Goal: Information Seeking & Learning: Learn about a topic

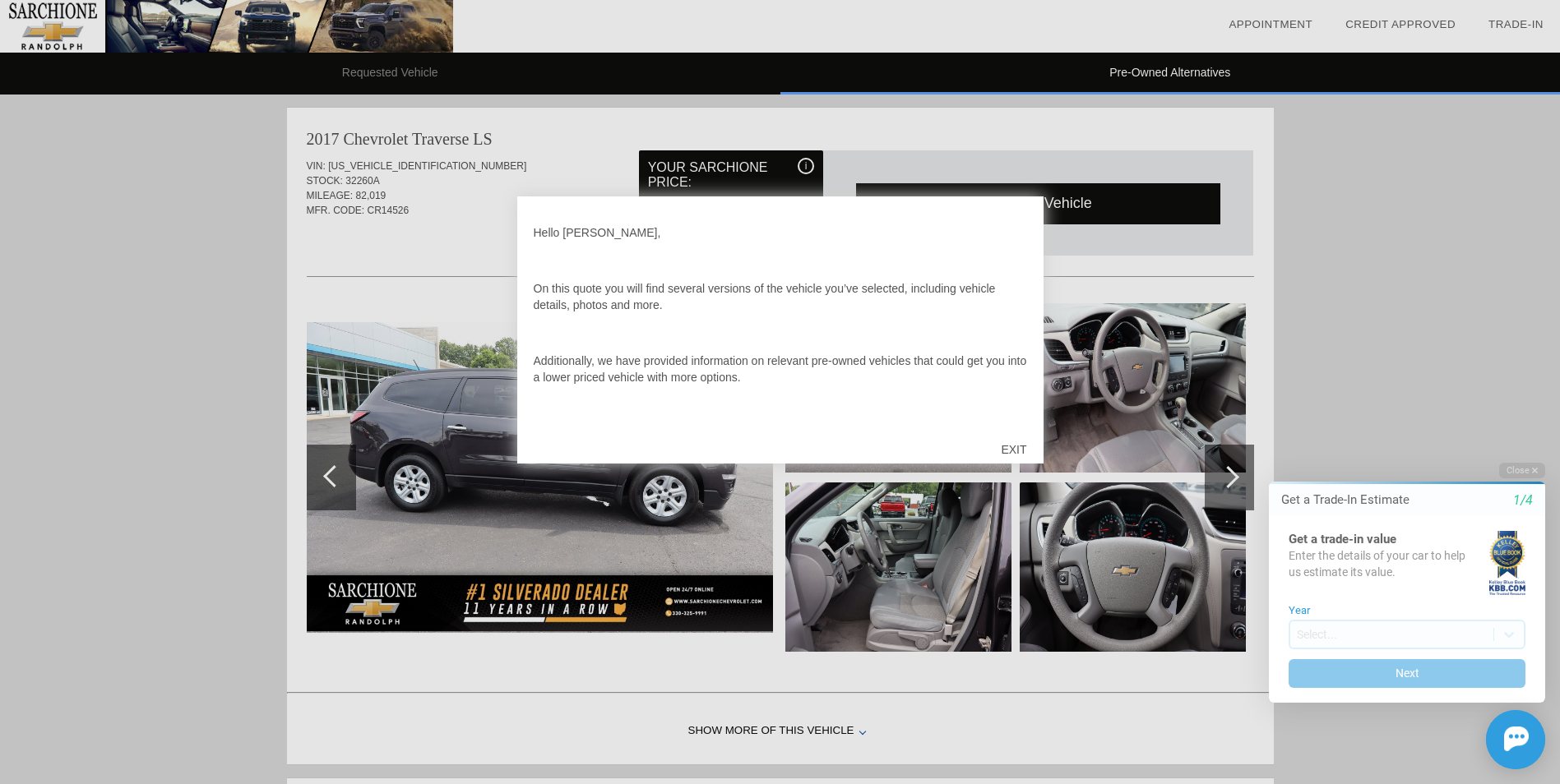
click at [1012, 448] on div "EXIT" at bounding box center [1013, 449] width 58 height 50
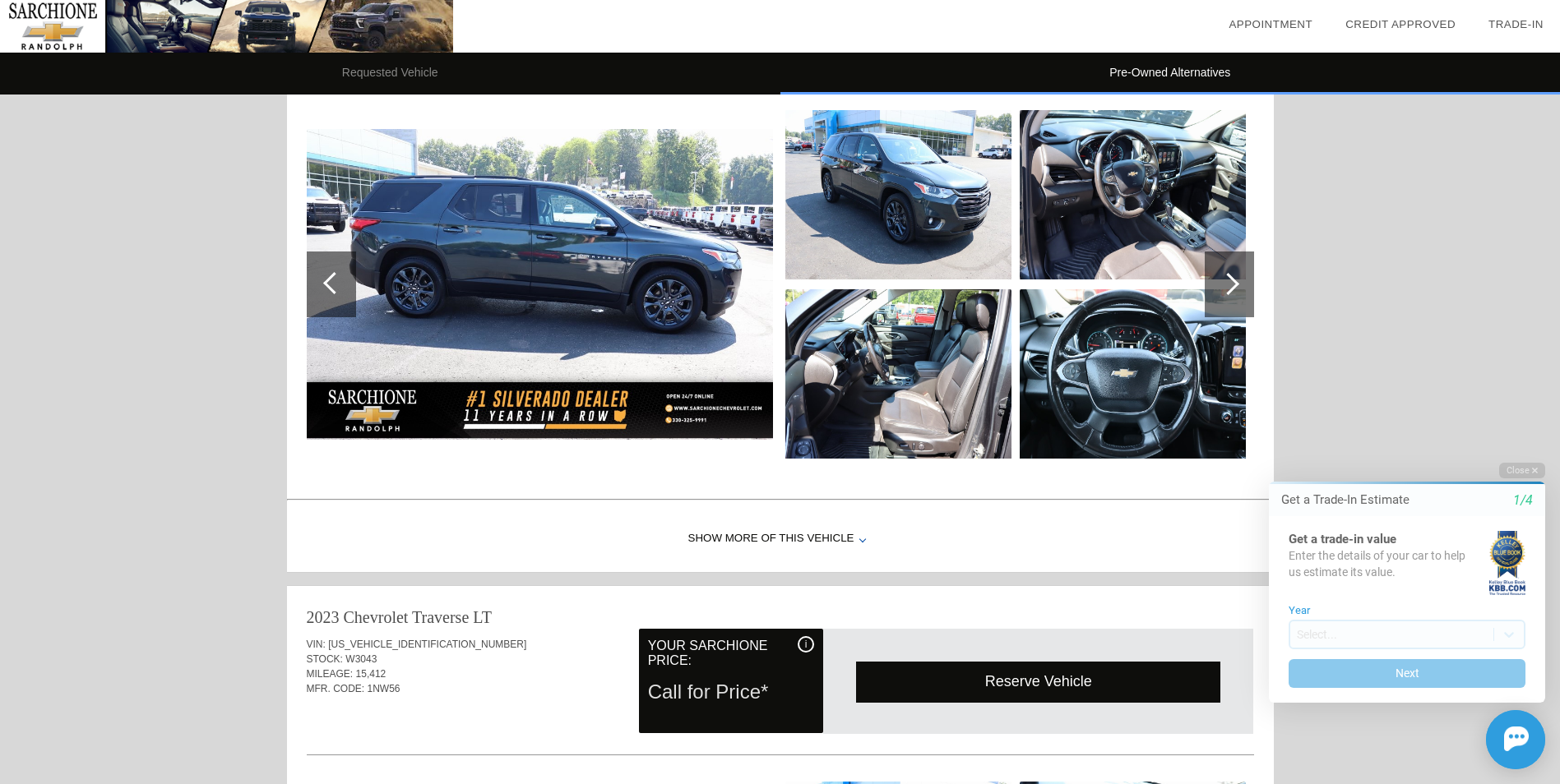
scroll to position [821, 0]
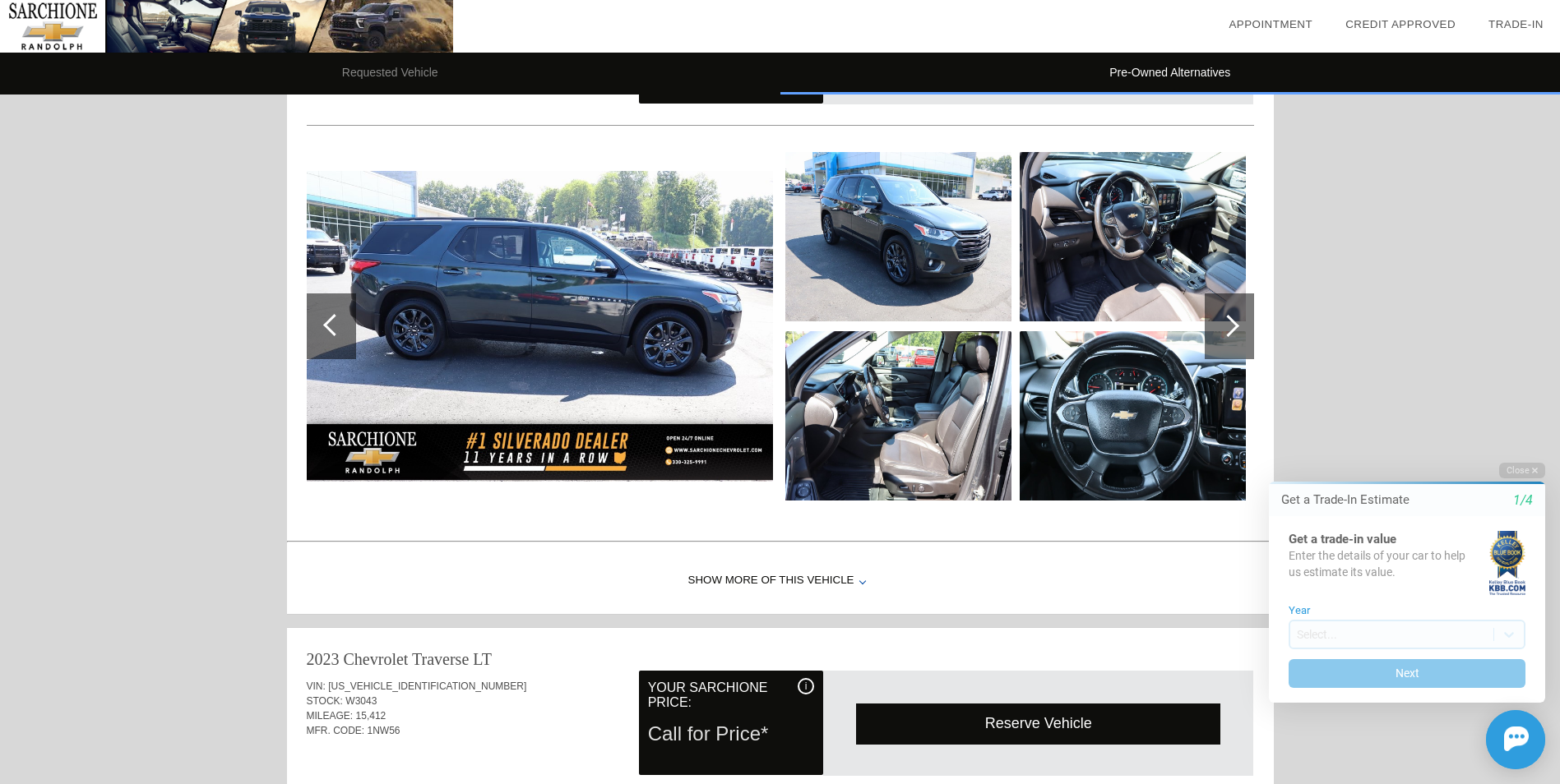
click at [821, 575] on div "Show More of this Vehicle" at bounding box center [780, 581] width 986 height 66
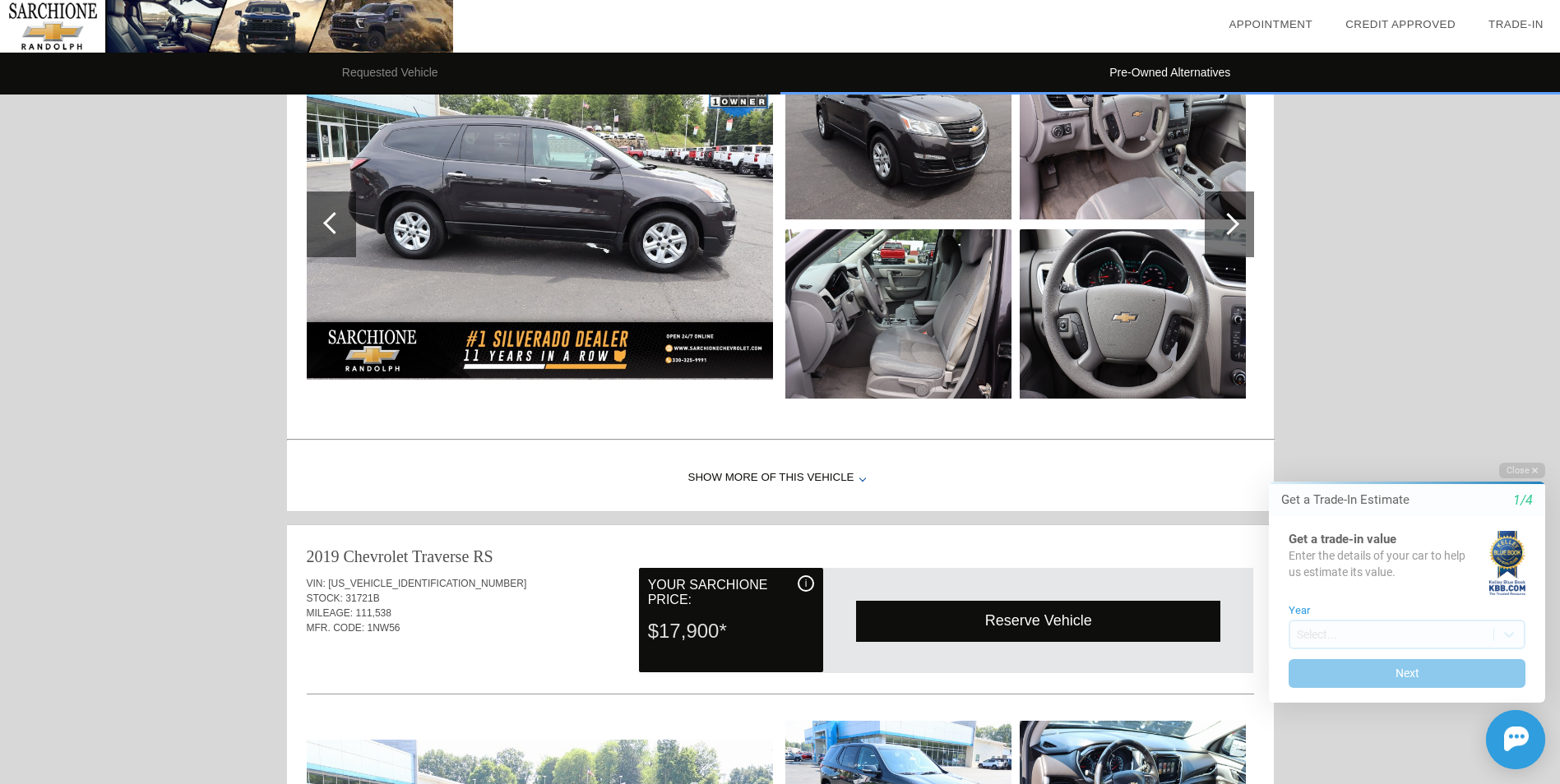
scroll to position [246, 0]
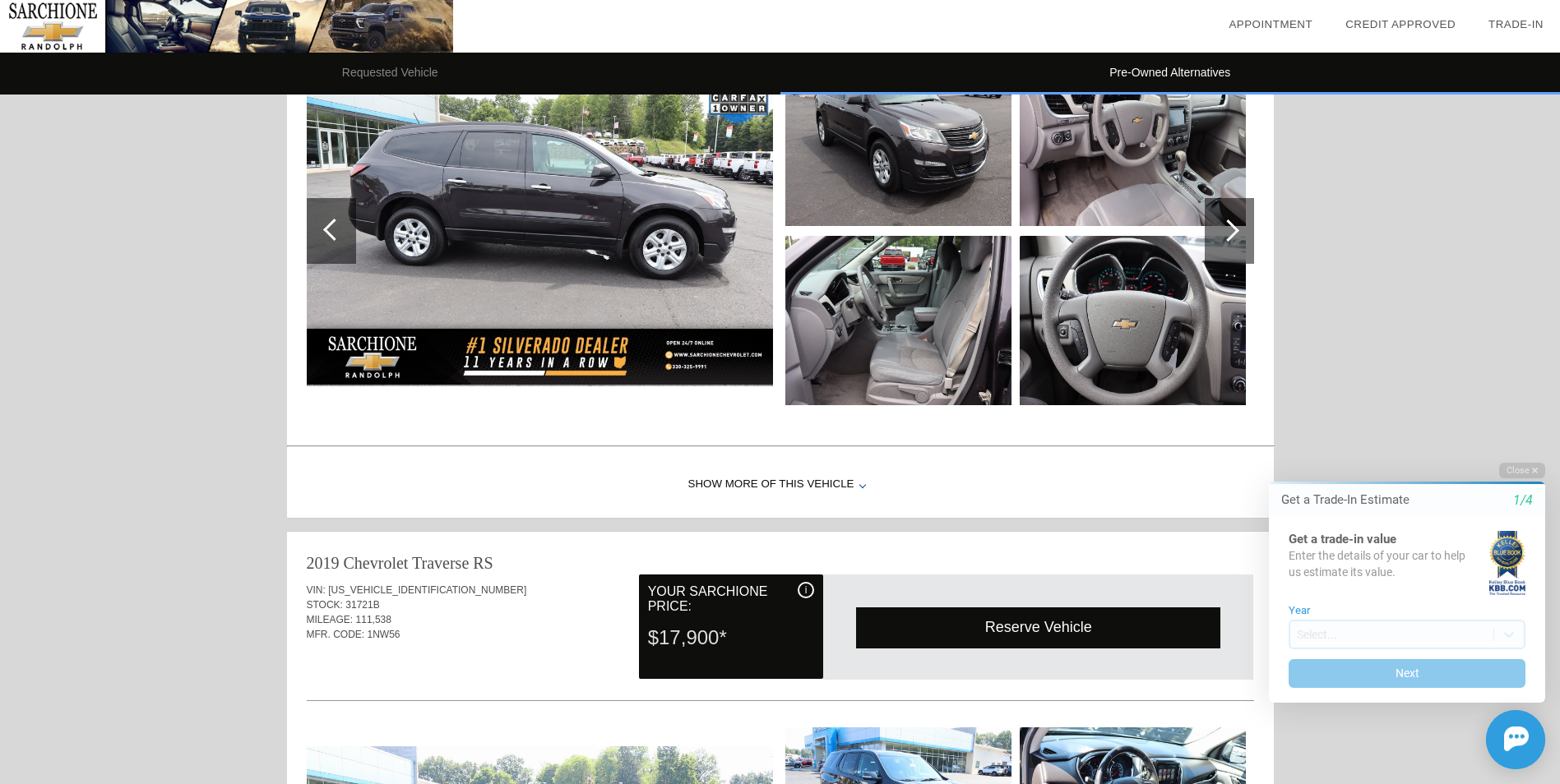
click at [786, 481] on div "Show More of this Vehicle" at bounding box center [780, 485] width 986 height 66
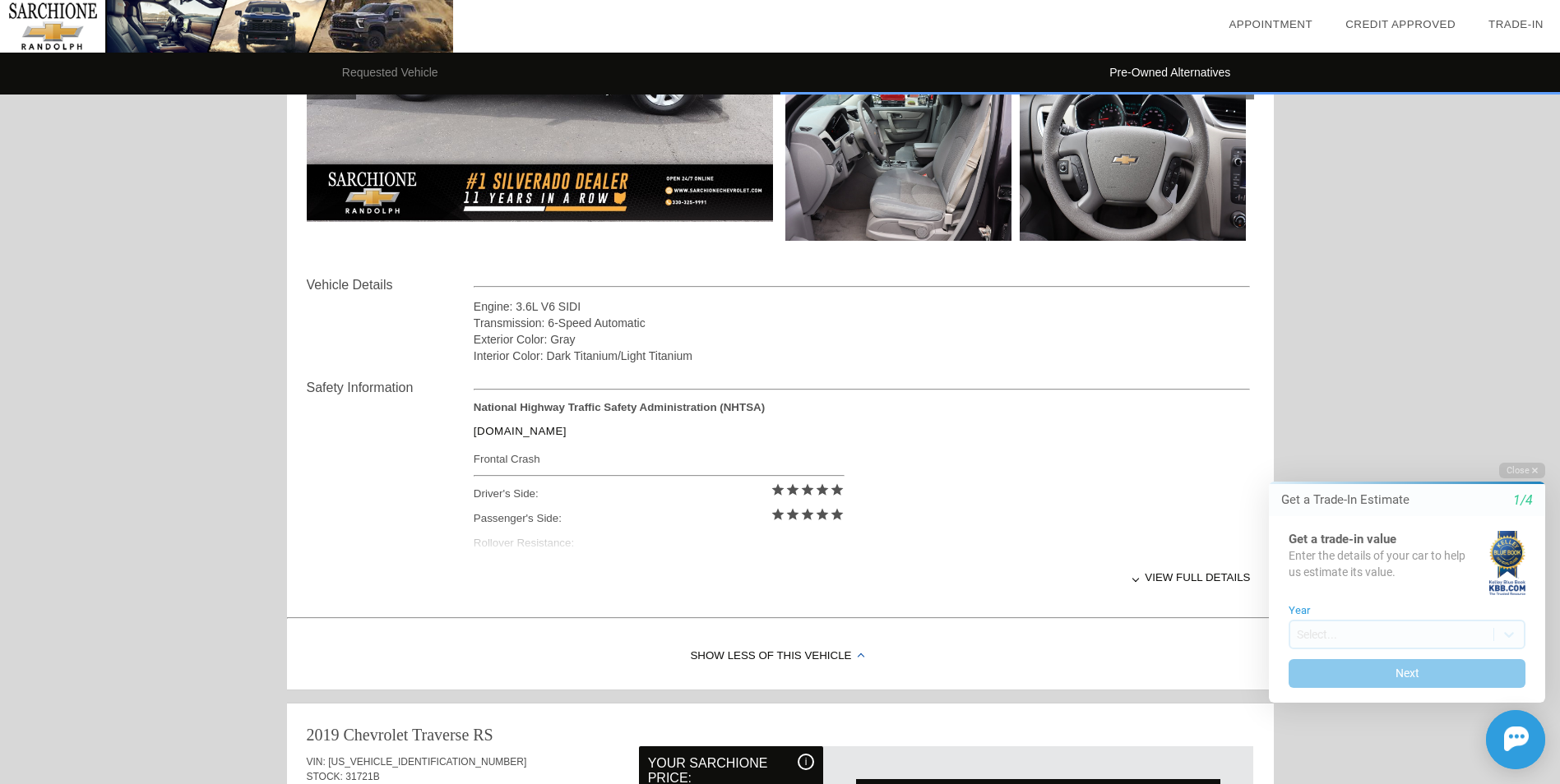
scroll to position [493, 0]
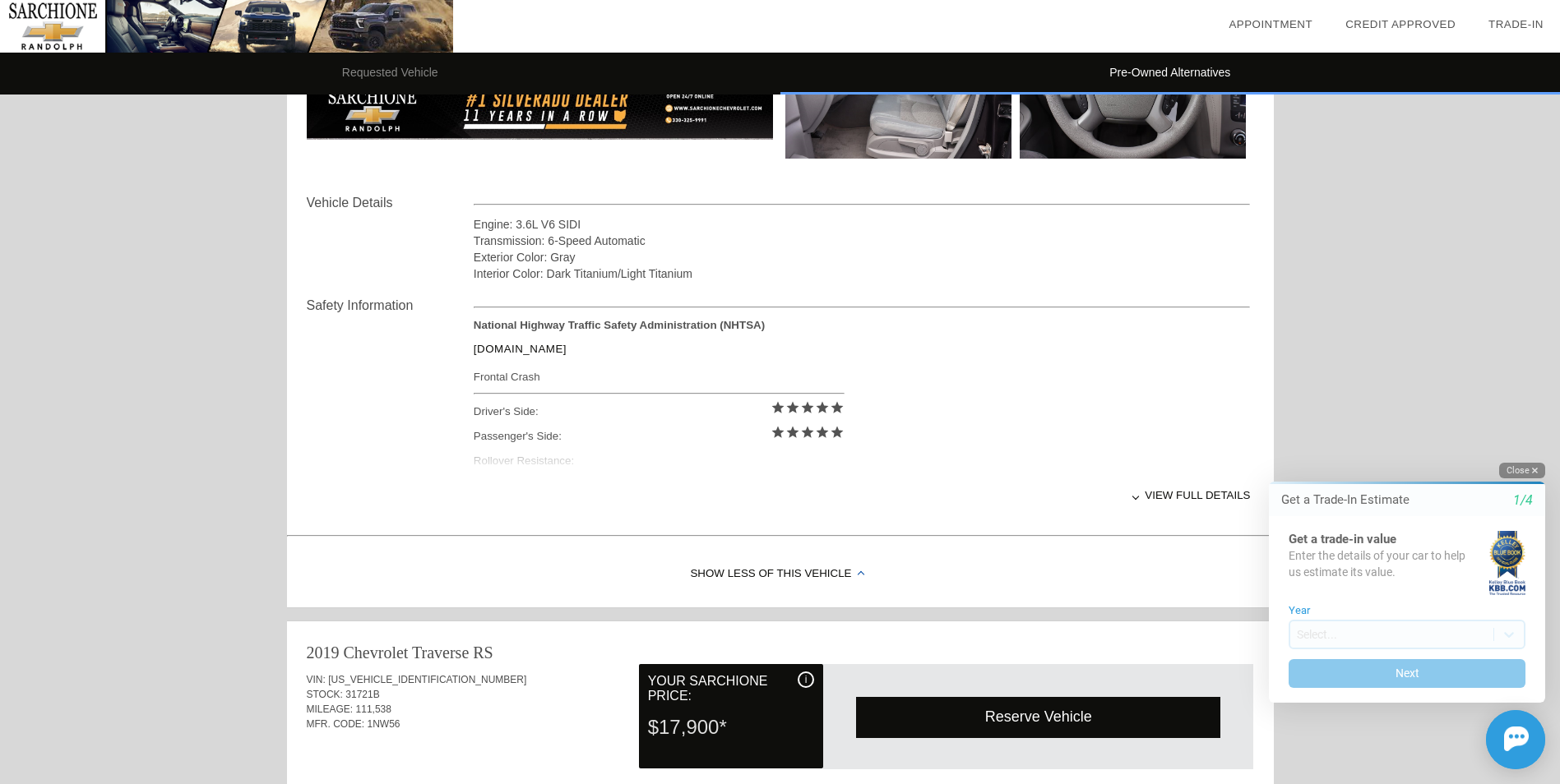
click at [1526, 468] on button "Close" at bounding box center [1522, 471] width 46 height 16
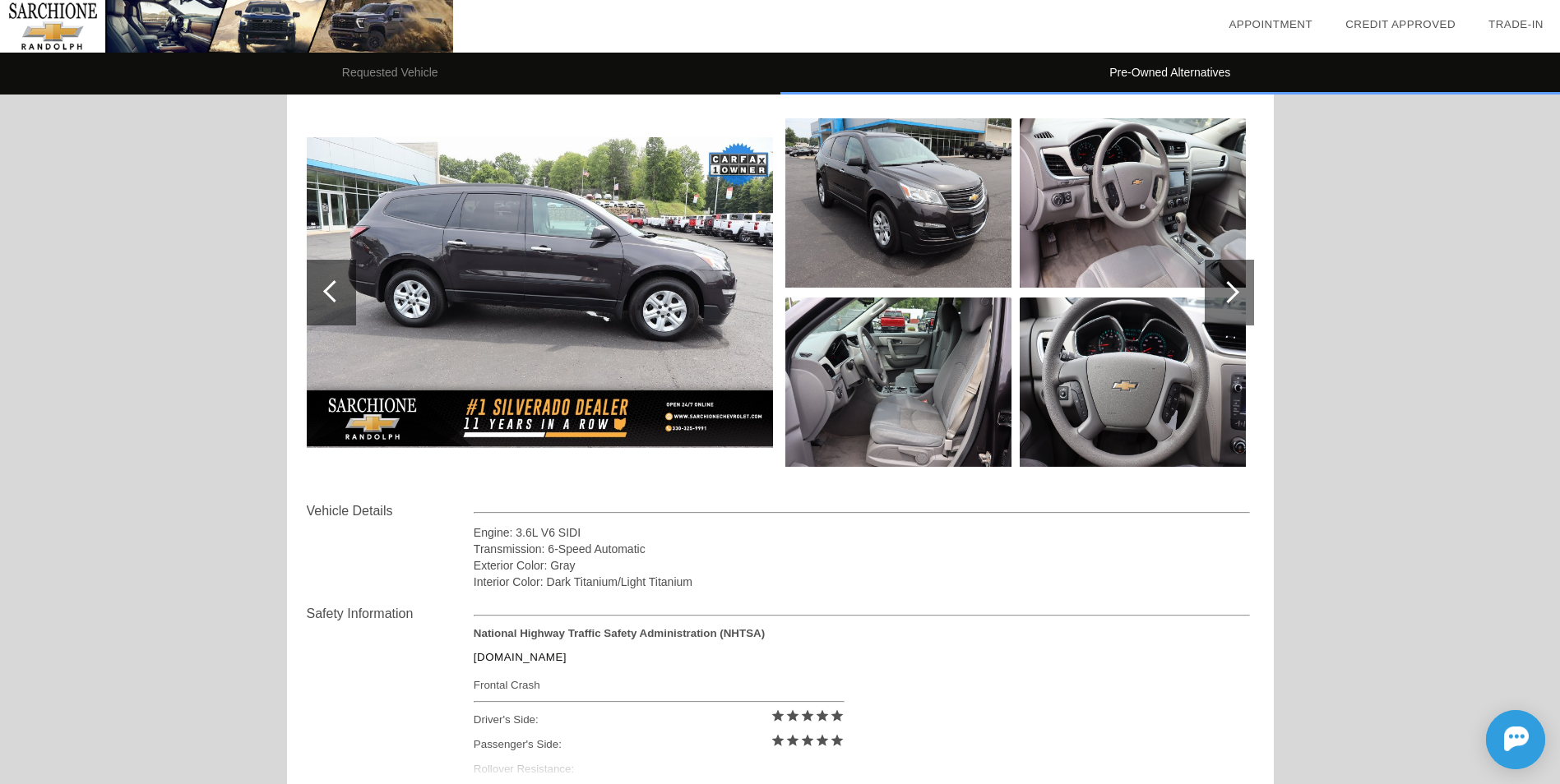
scroll to position [164, 0]
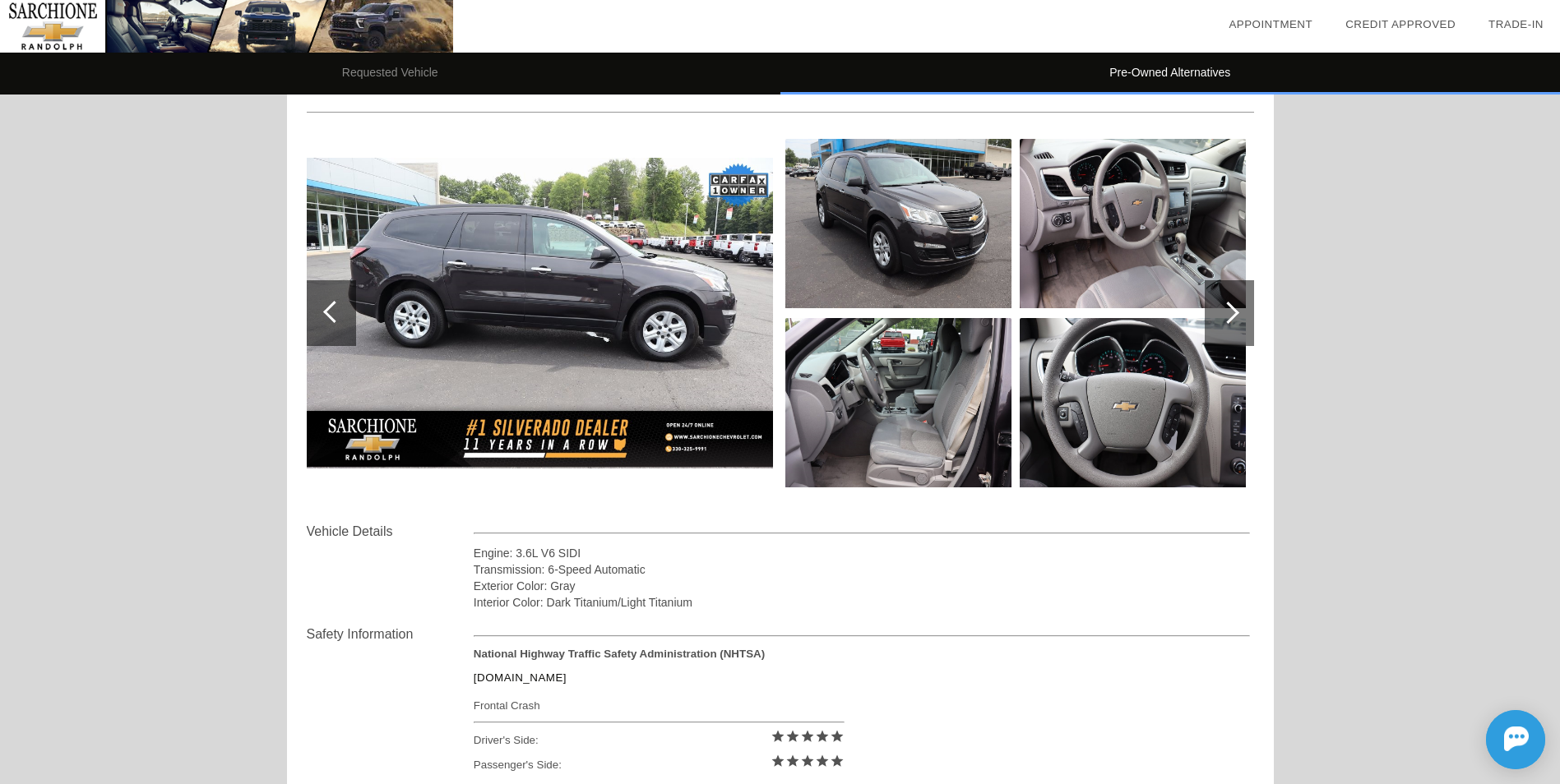
click at [1241, 318] on div at bounding box center [1229, 313] width 50 height 66
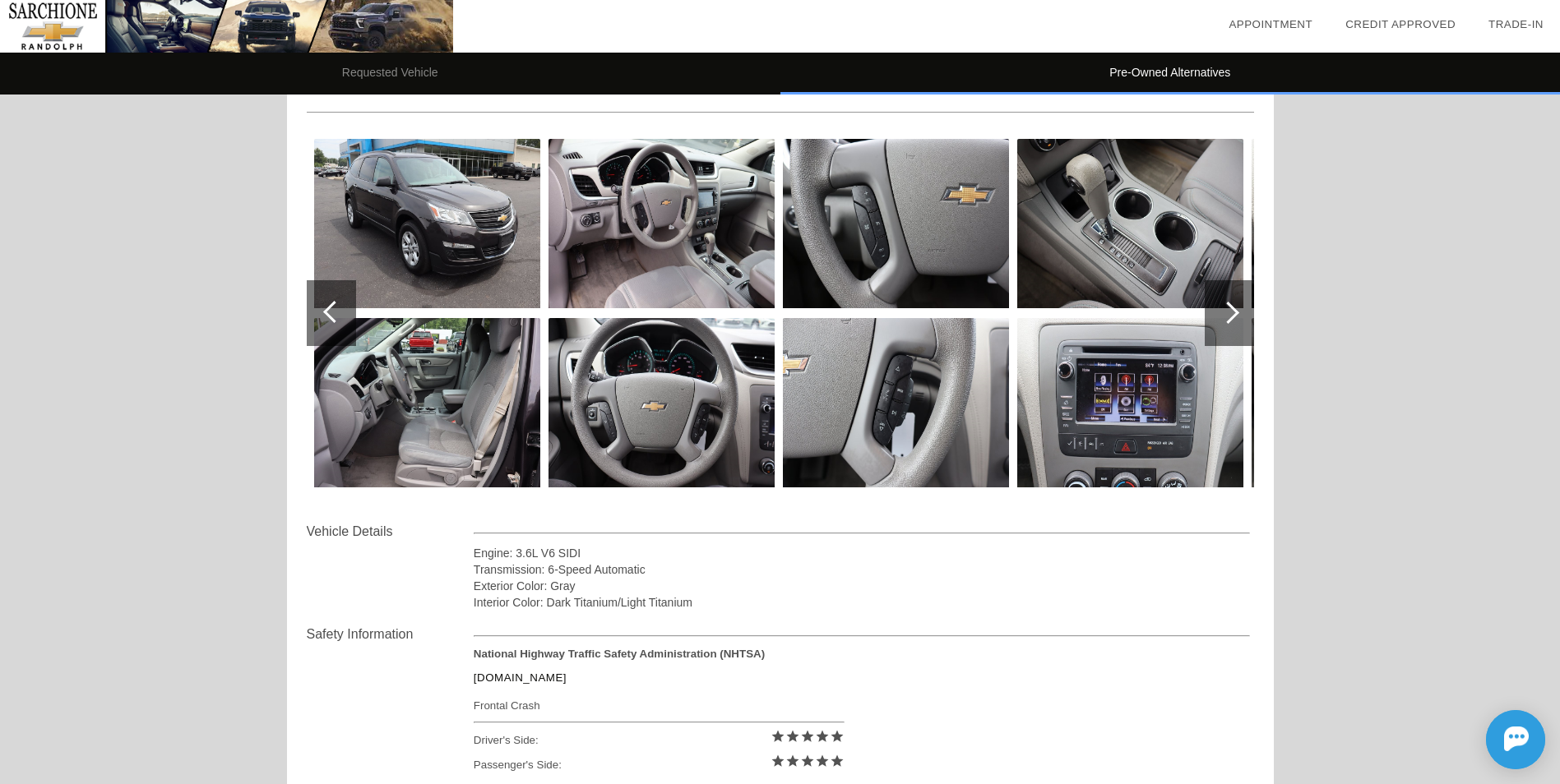
click at [1241, 318] on div at bounding box center [1229, 313] width 50 height 66
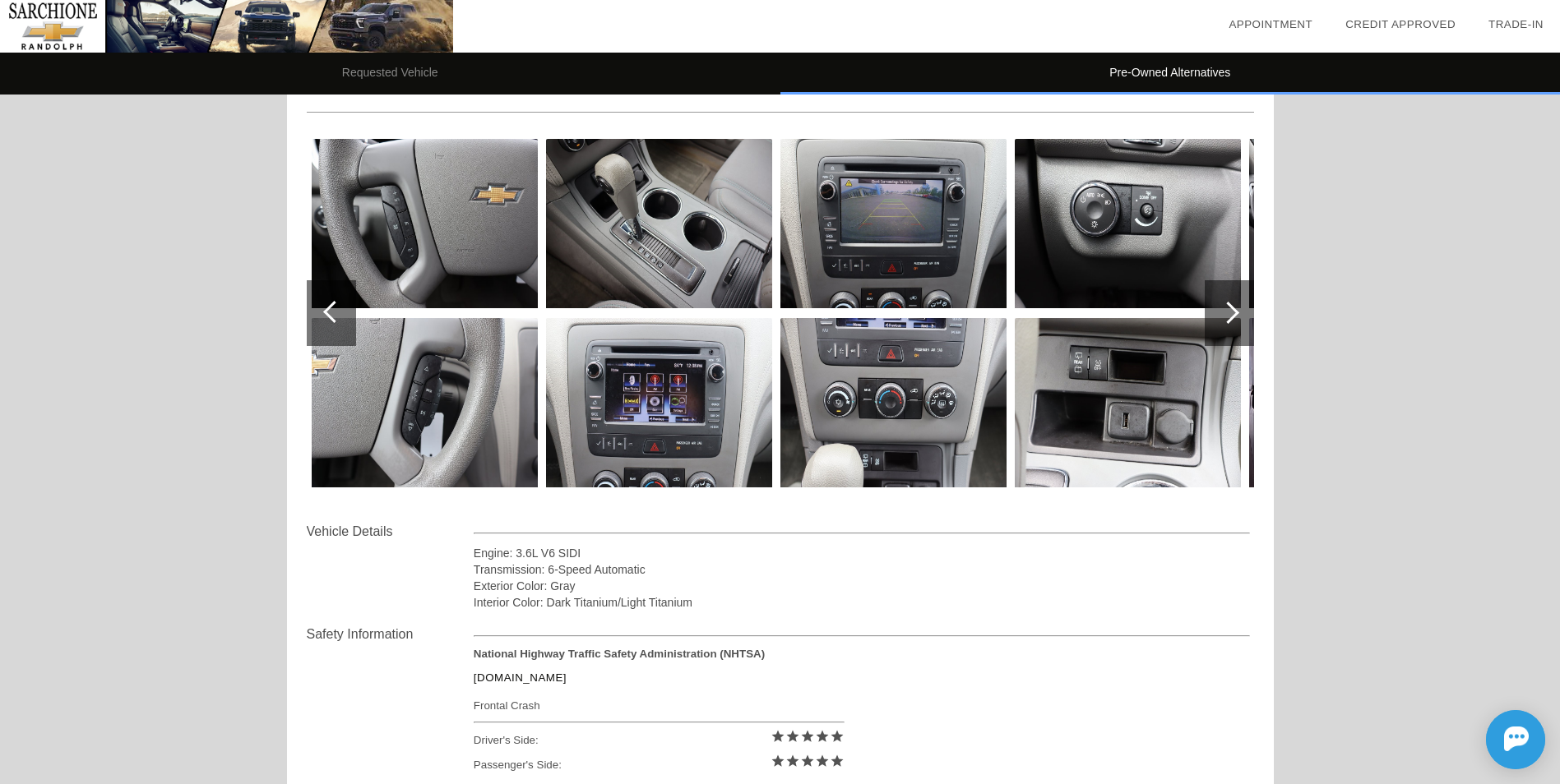
click at [1241, 318] on div at bounding box center [1229, 313] width 50 height 66
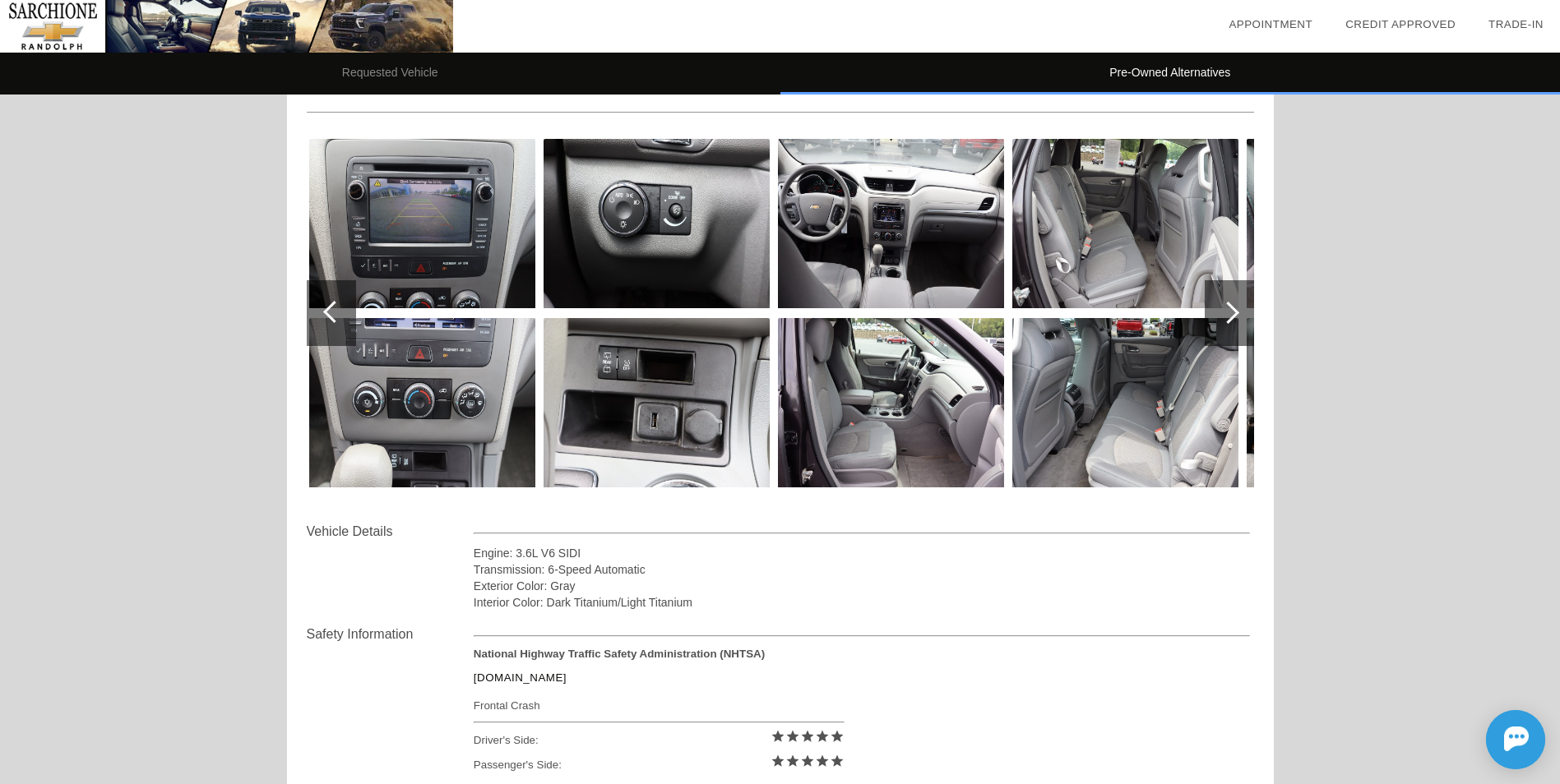
click at [1241, 318] on div at bounding box center [1229, 313] width 50 height 66
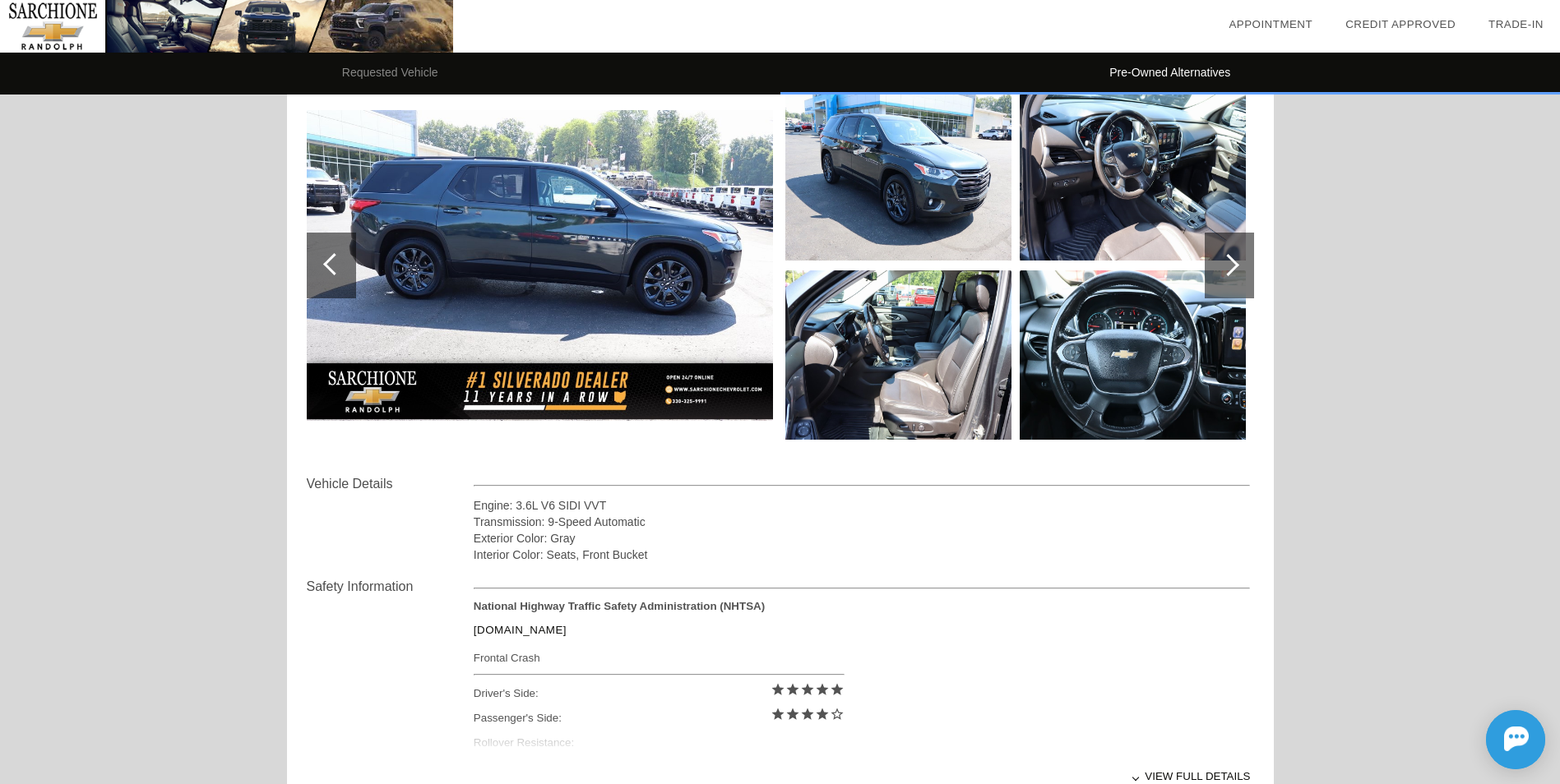
scroll to position [1233, 0]
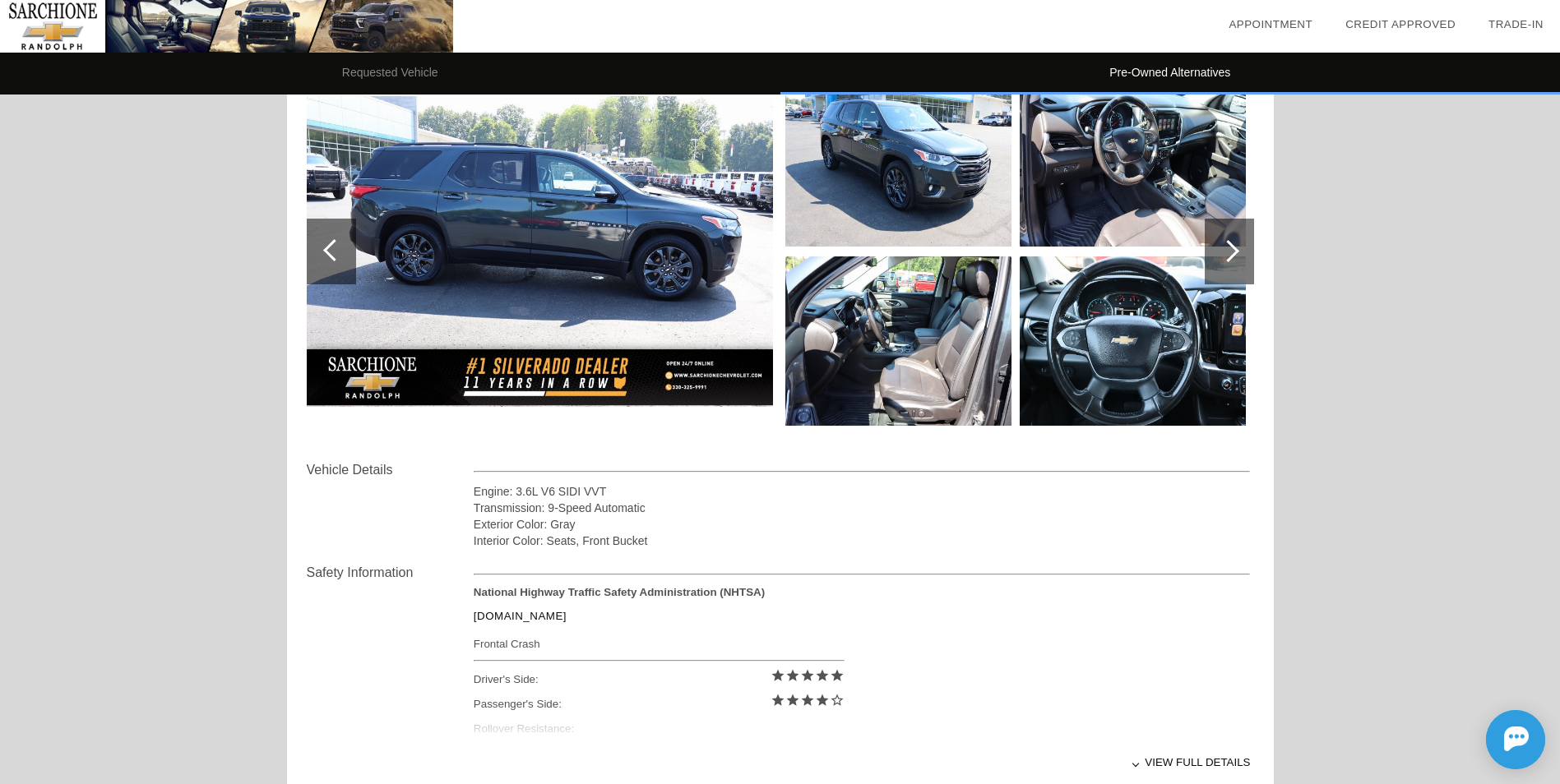
click at [1236, 250] on div at bounding box center [1229, 251] width 50 height 66
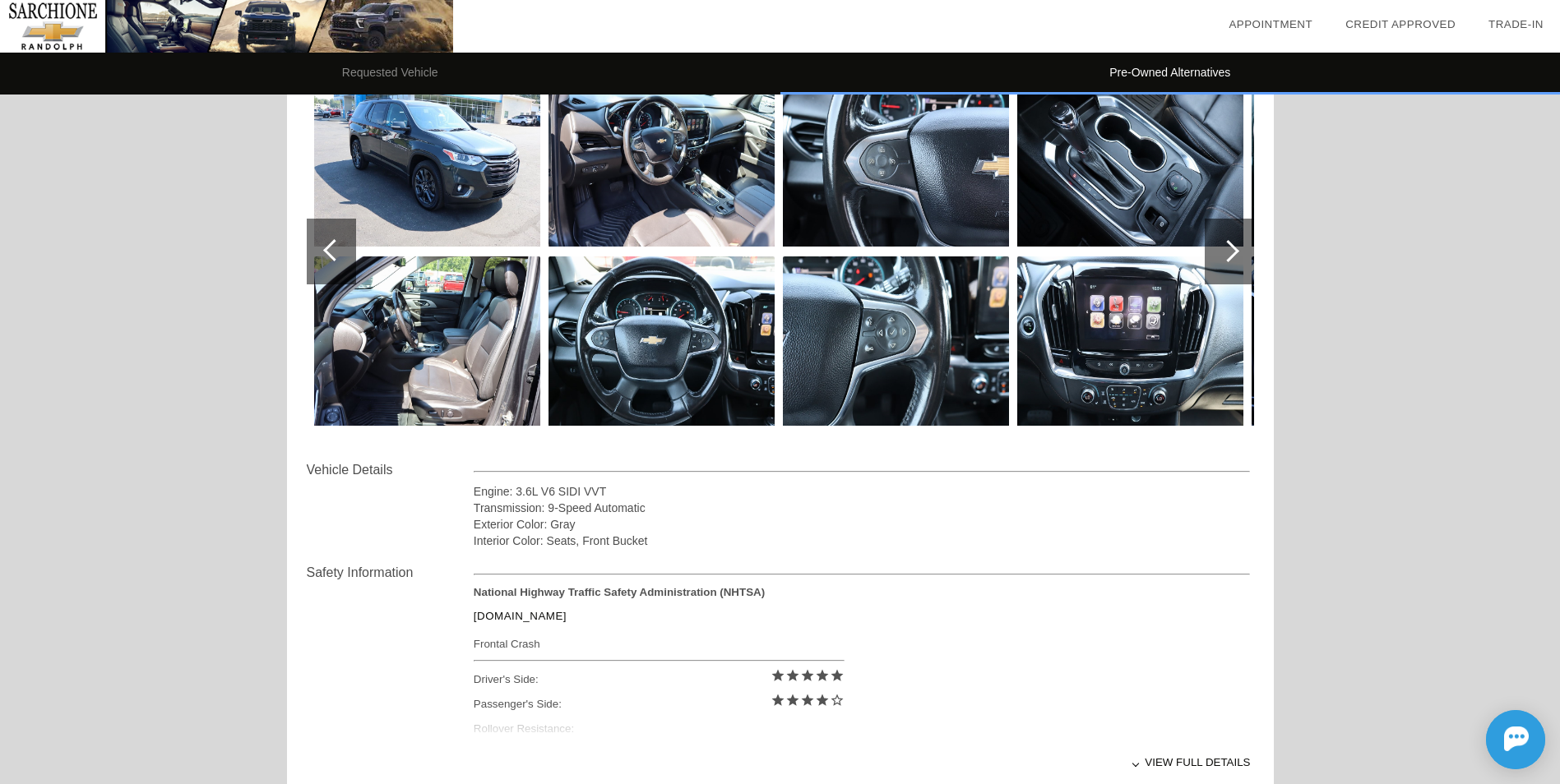
click at [1236, 250] on div at bounding box center [1229, 251] width 50 height 66
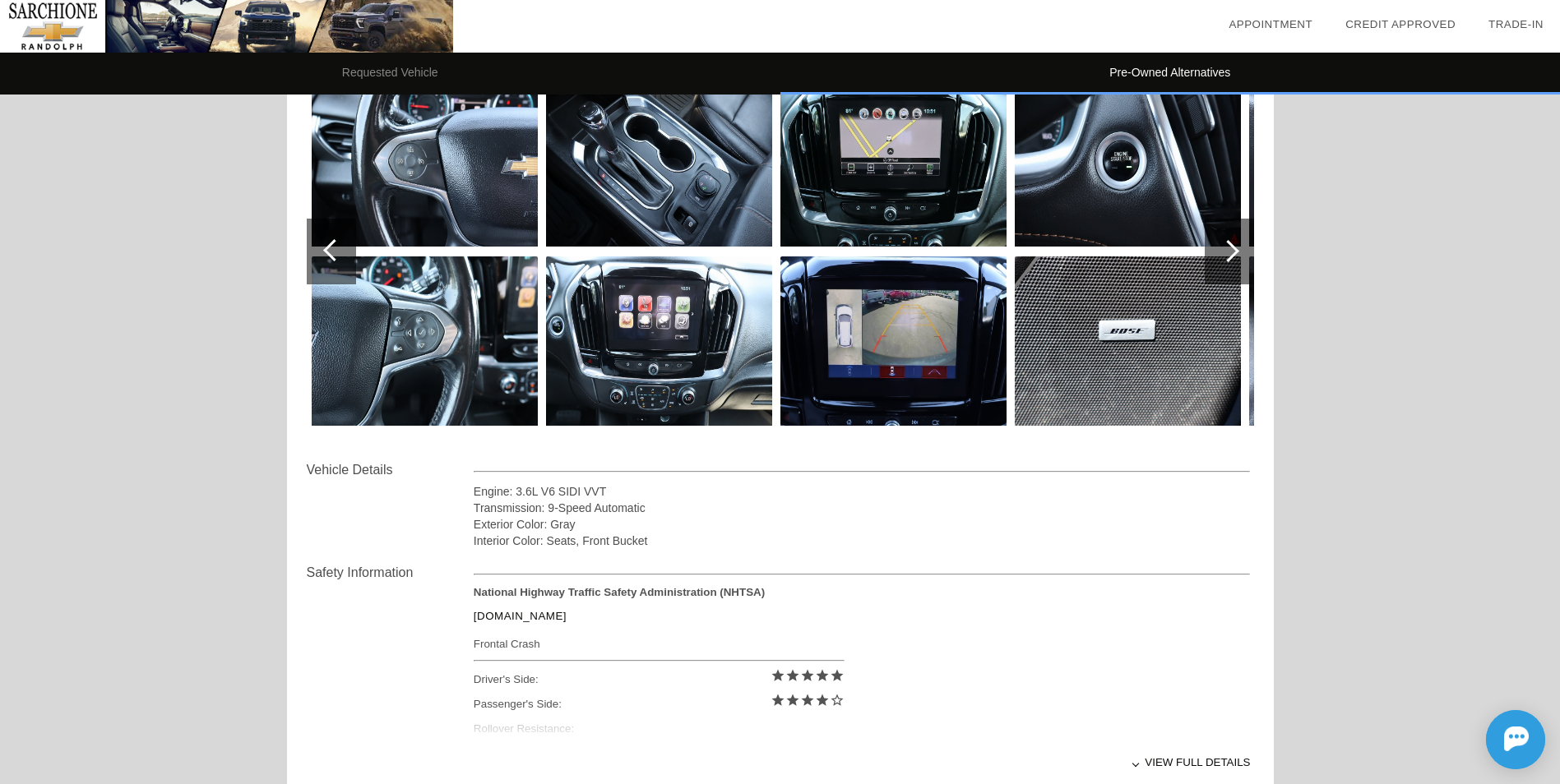
click at [1236, 250] on div at bounding box center [1229, 251] width 50 height 66
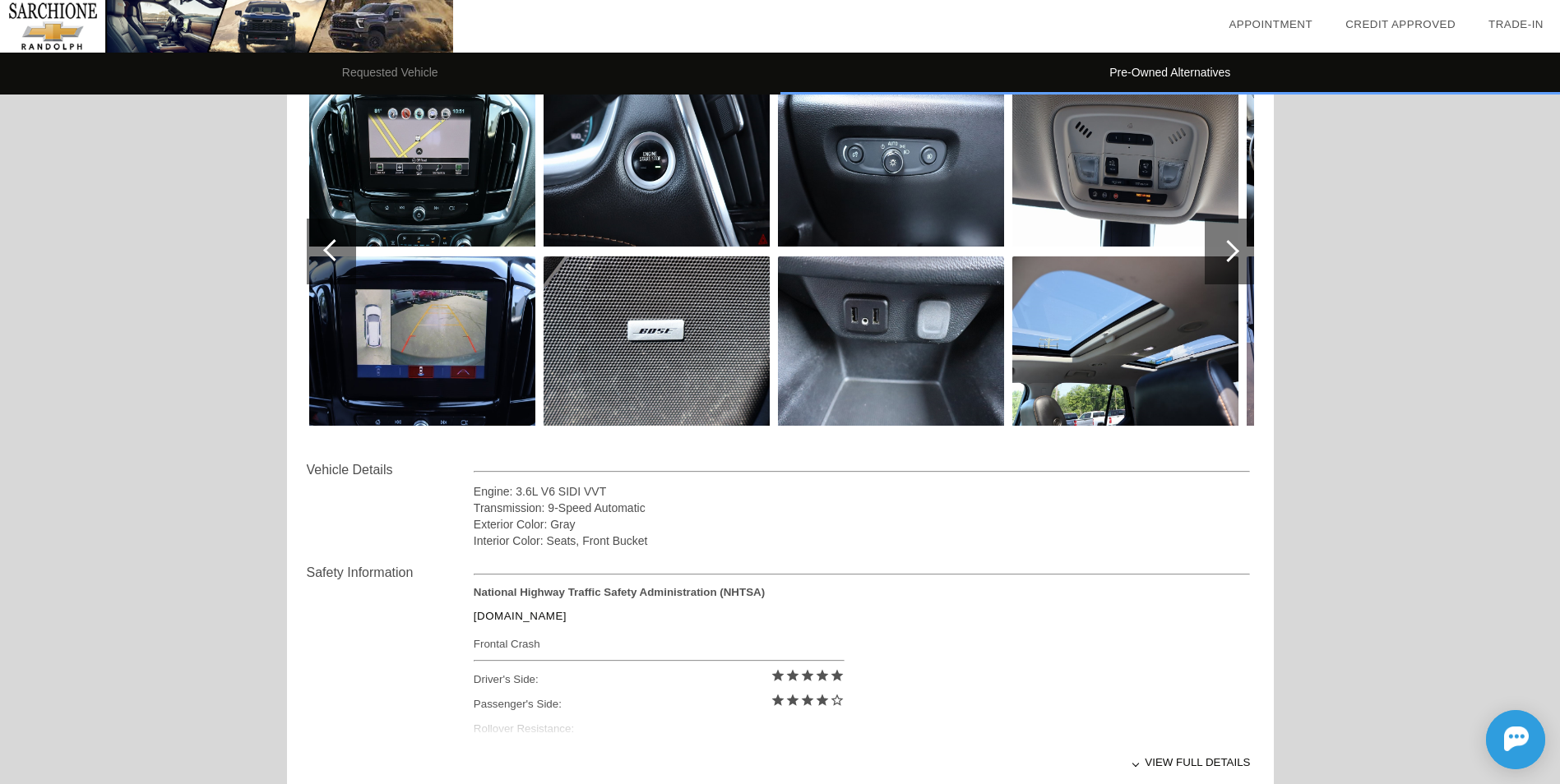
click at [1236, 250] on div at bounding box center [1229, 251] width 50 height 66
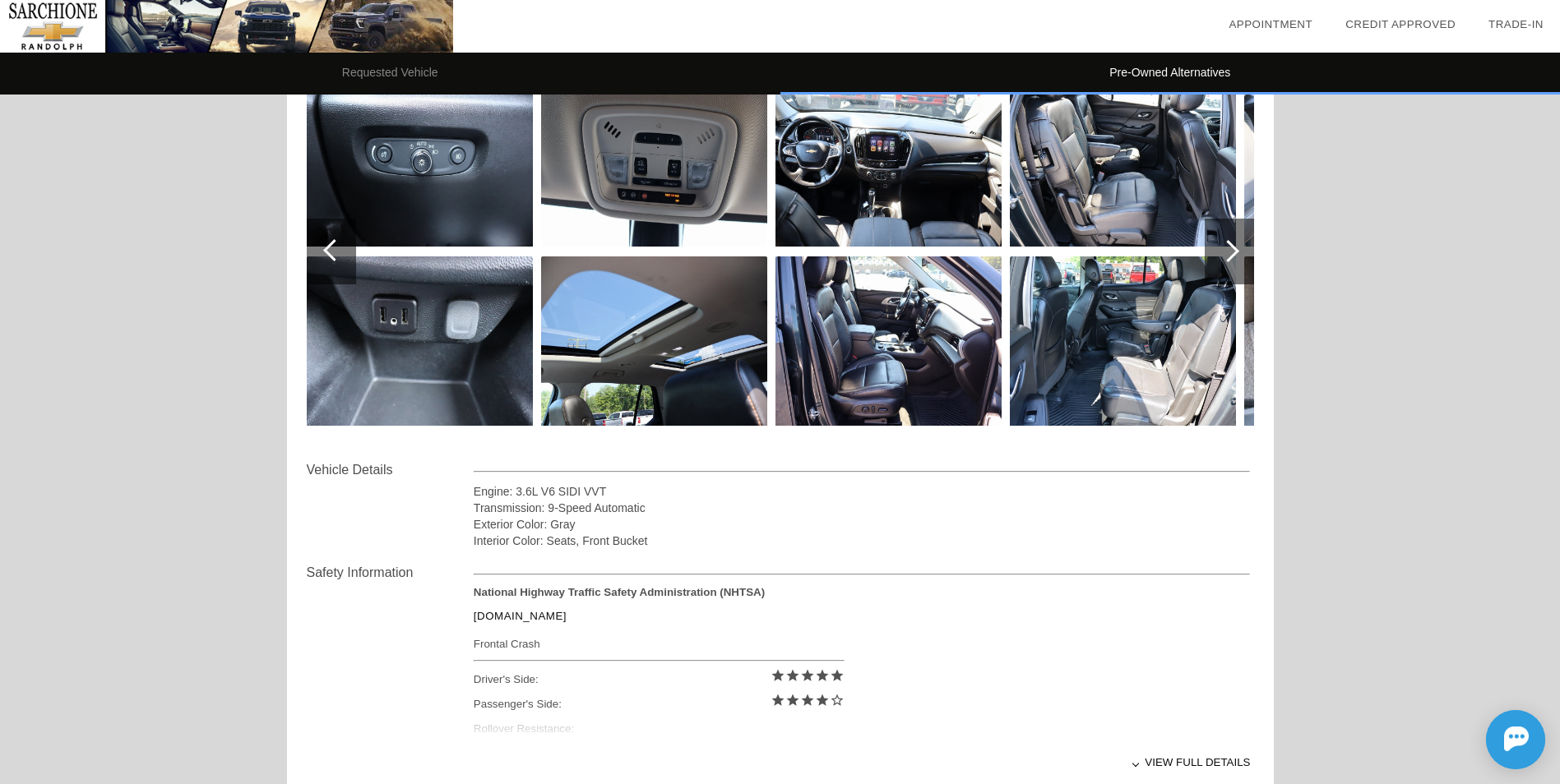
click at [1236, 250] on div at bounding box center [1229, 251] width 50 height 66
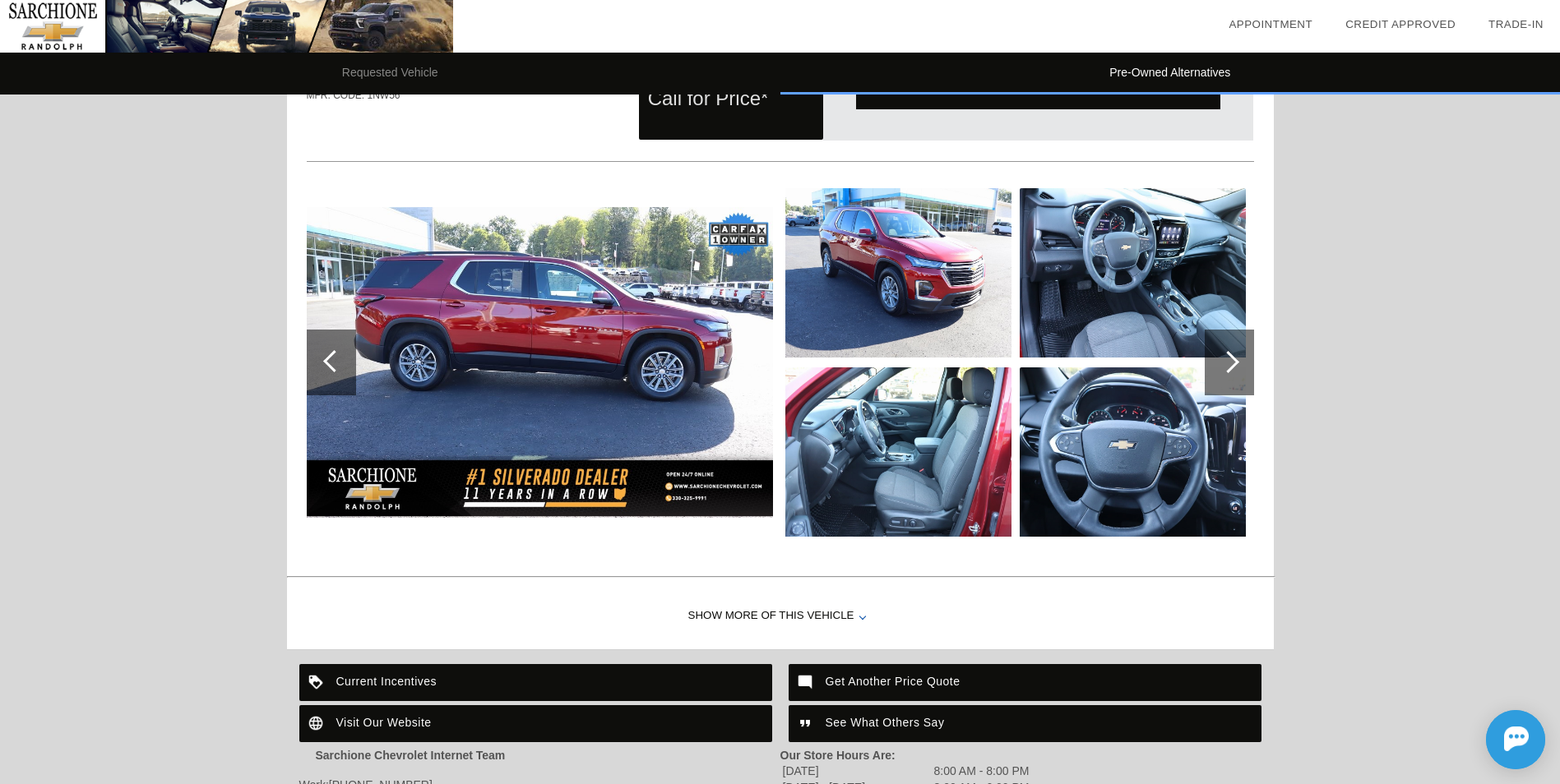
scroll to position [2325, 0]
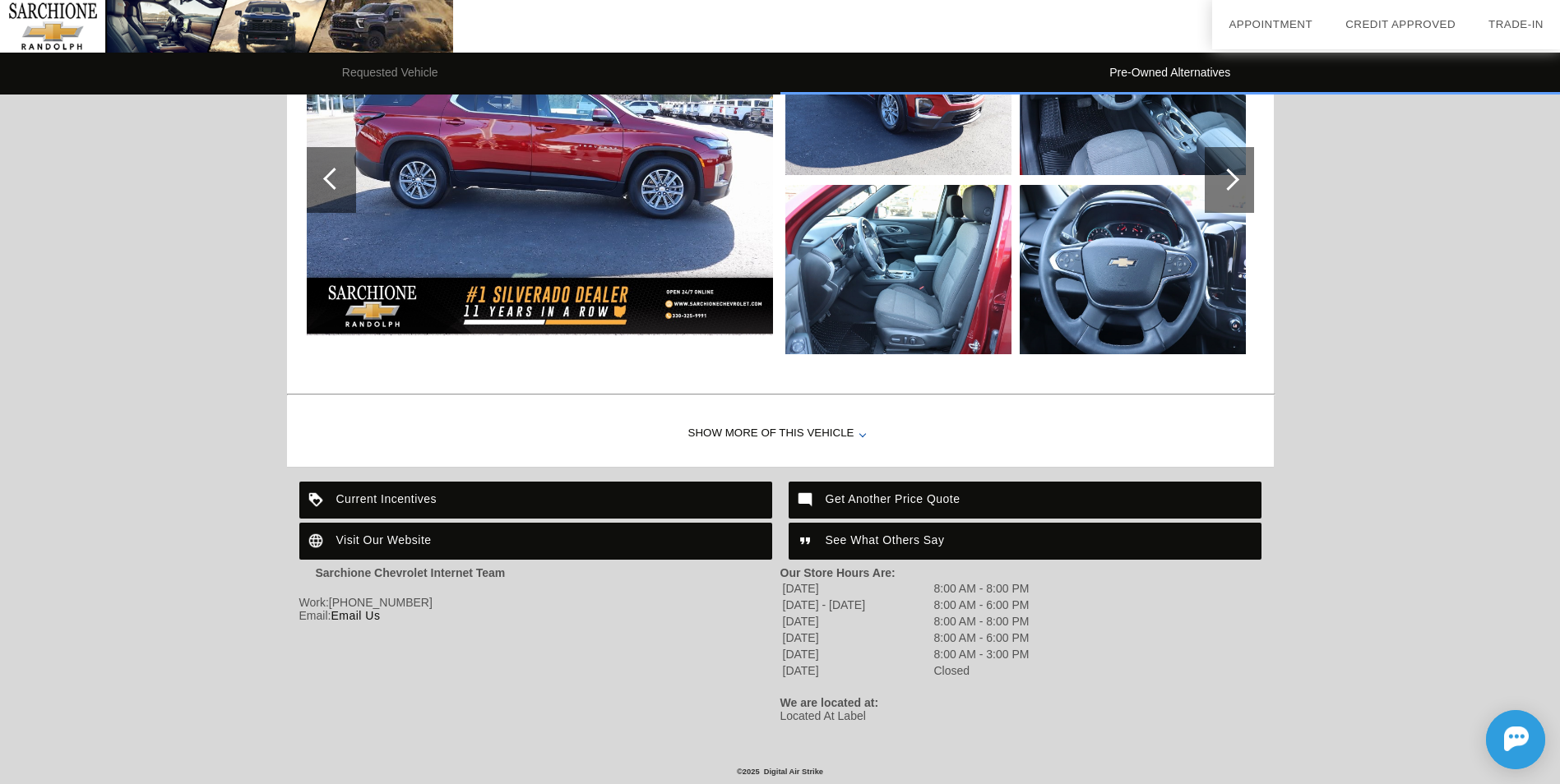
click at [805, 420] on div "Show More of this Vehicle" at bounding box center [780, 434] width 986 height 66
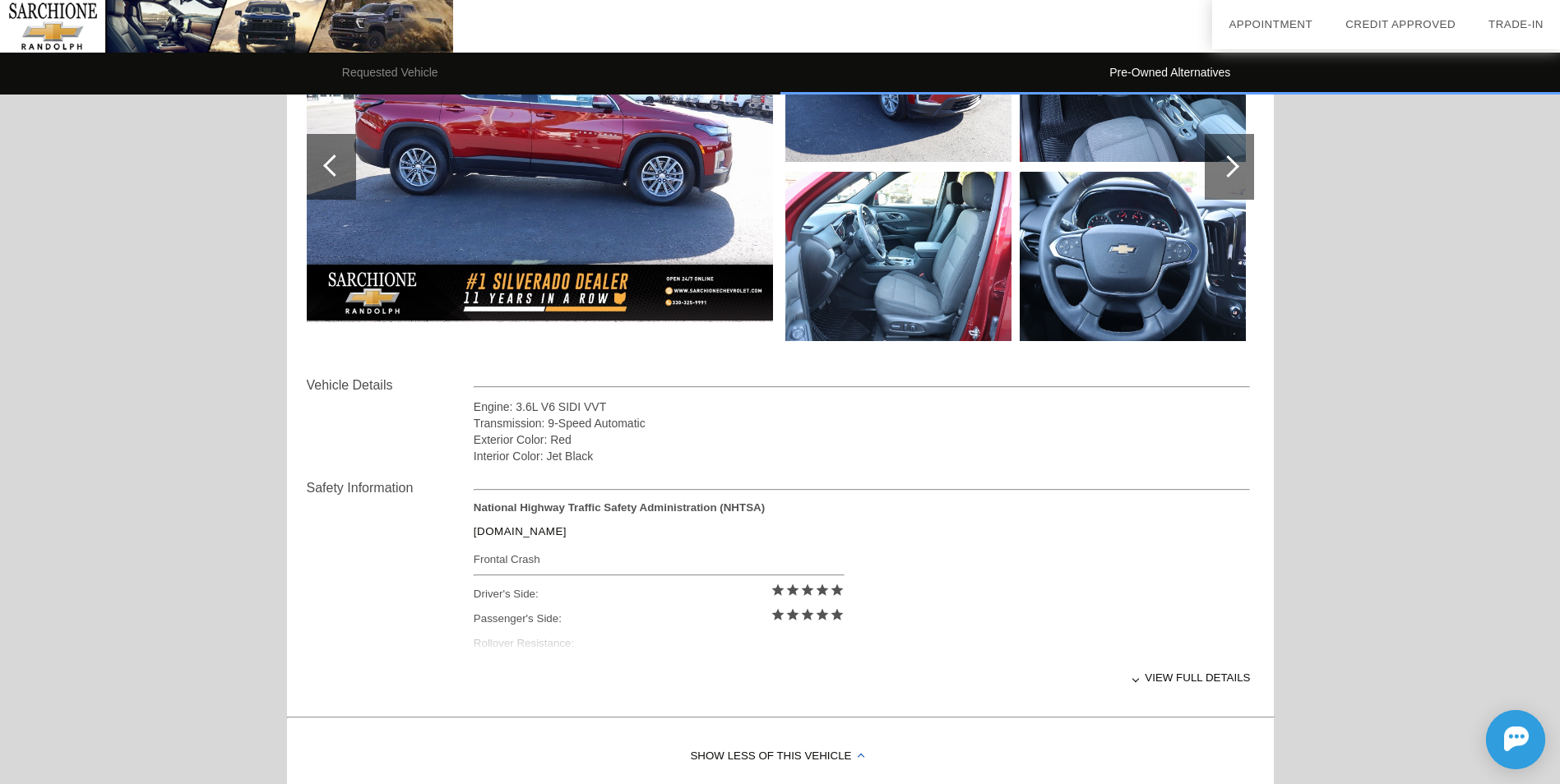
click at [1234, 165] on div at bounding box center [1228, 167] width 23 height 23
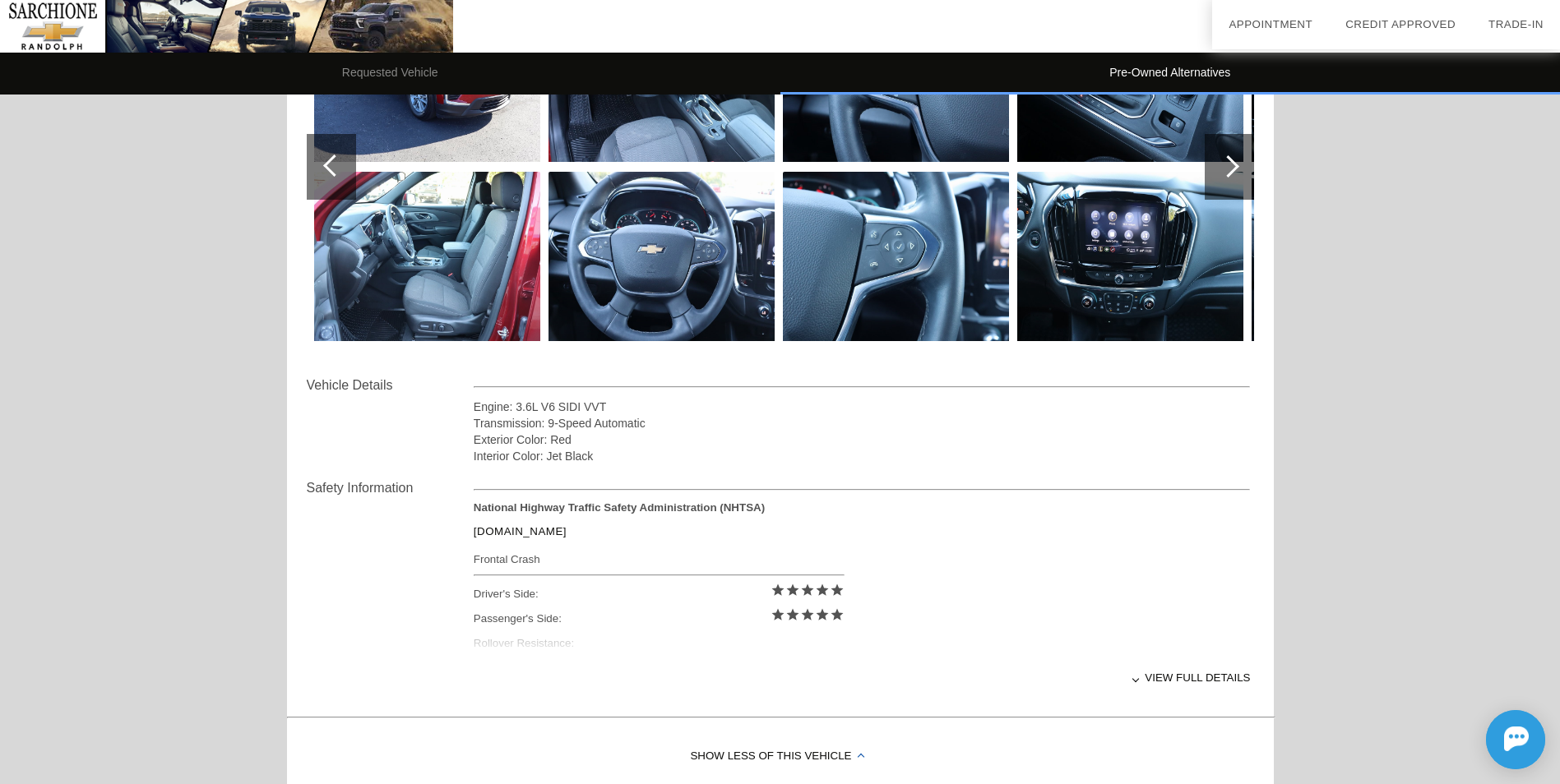
click at [1232, 166] on div at bounding box center [1228, 167] width 23 height 23
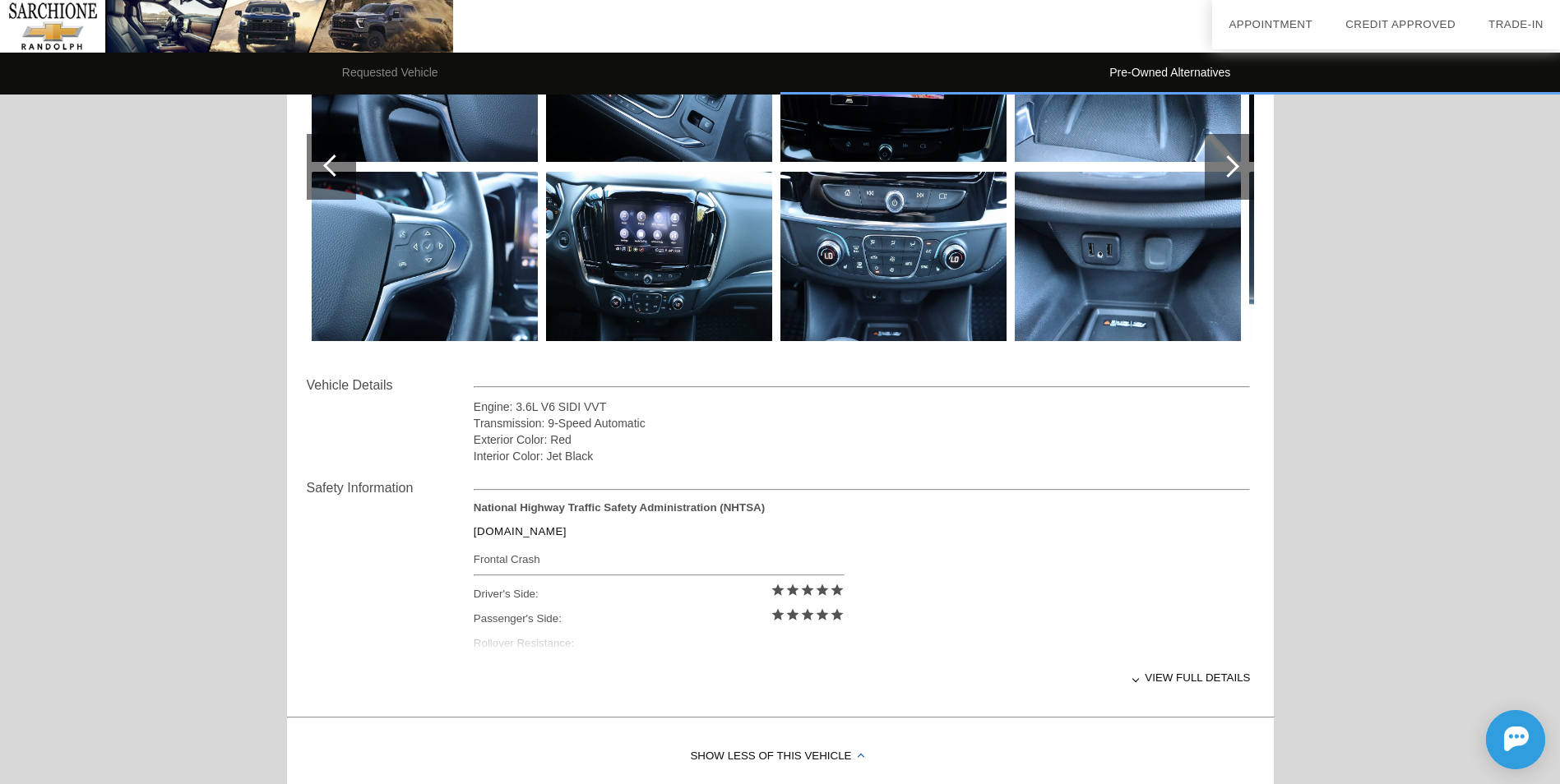
click at [1232, 166] on div at bounding box center [1228, 167] width 23 height 23
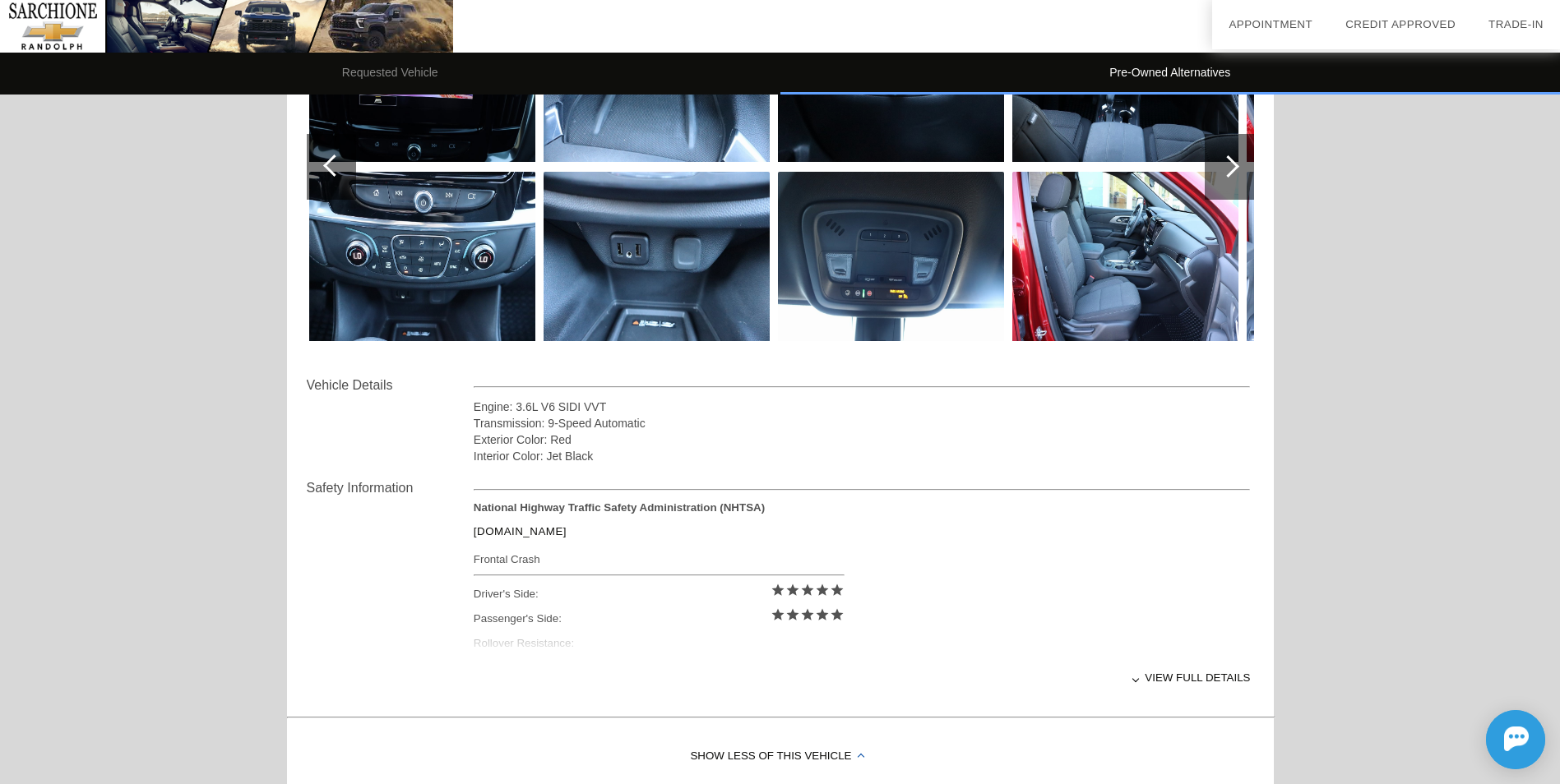
click at [1232, 166] on div at bounding box center [1228, 167] width 23 height 23
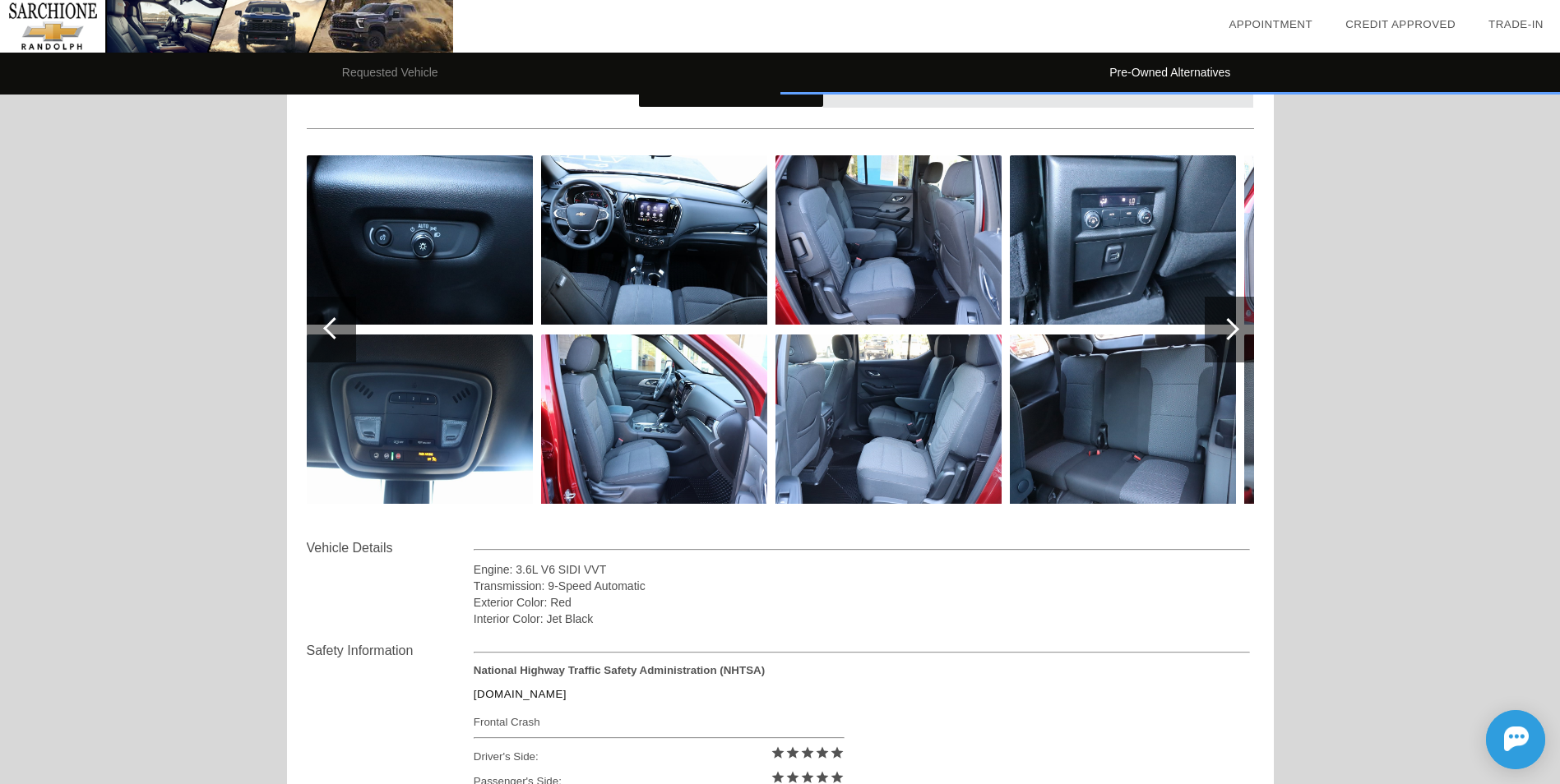
scroll to position [2161, 0]
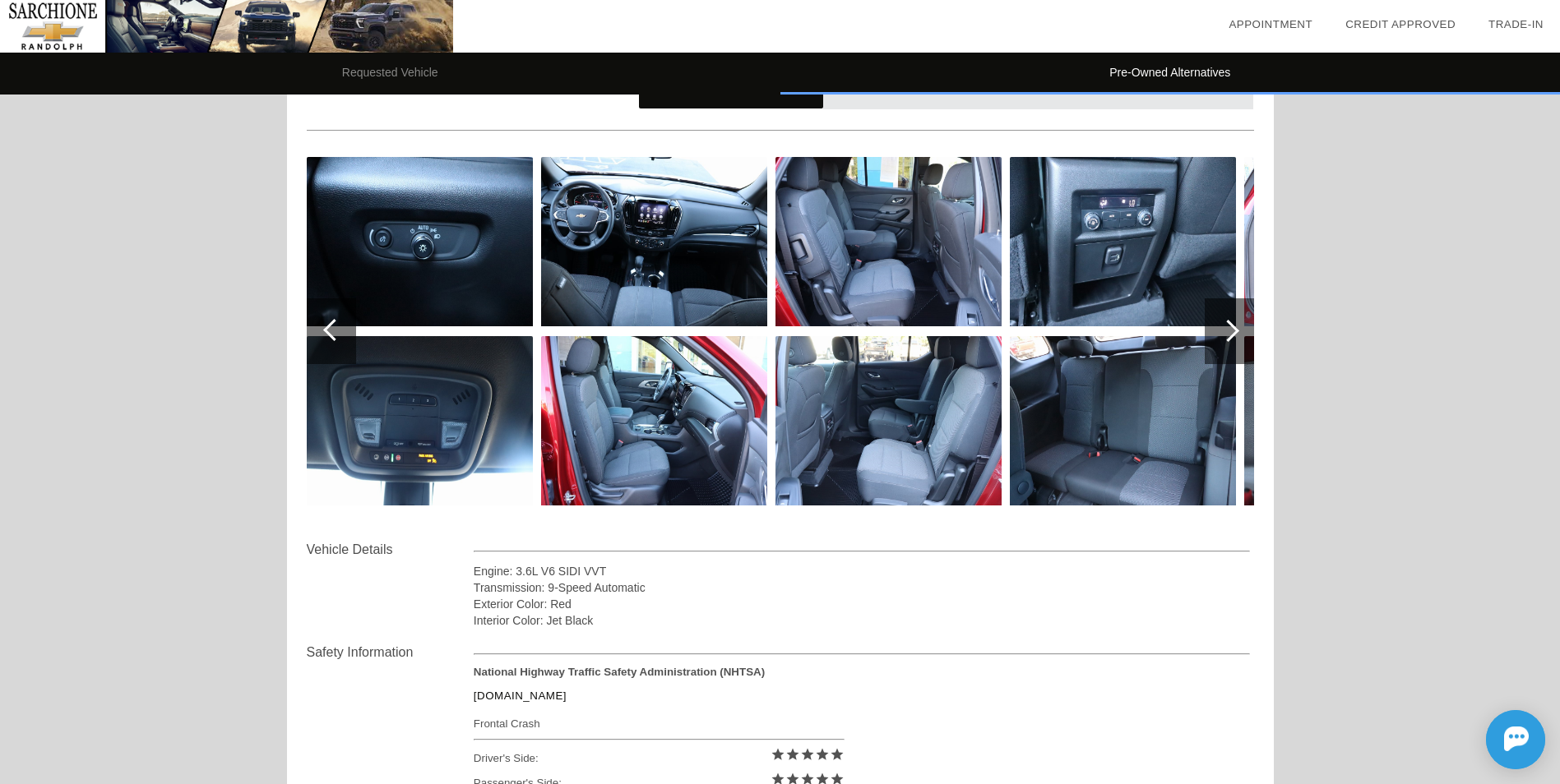
click at [1226, 325] on div at bounding box center [1228, 331] width 23 height 23
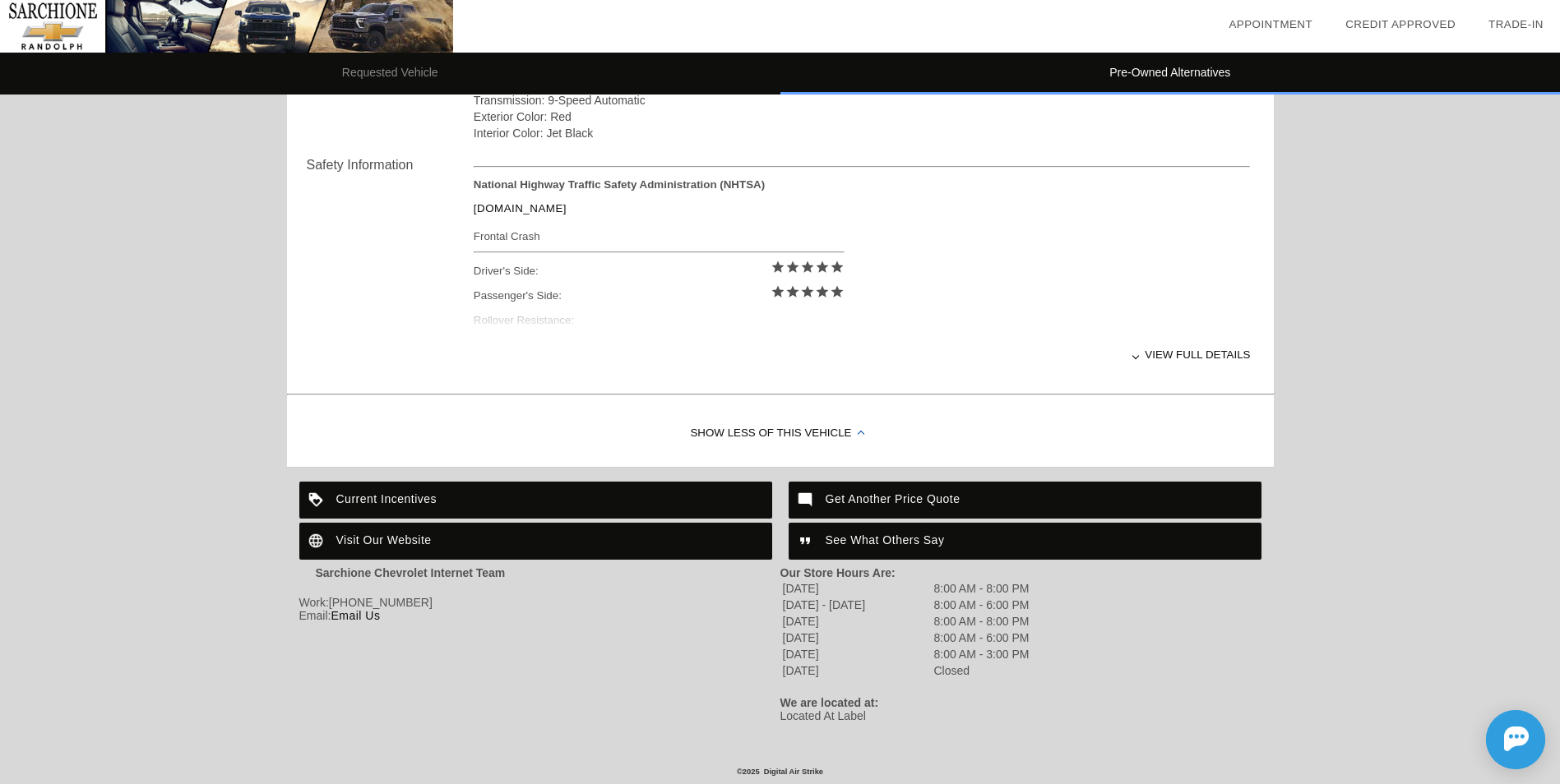
scroll to position [2663, 0]
click at [1140, 344] on div "View full details" at bounding box center [862, 354] width 777 height 40
click at [1205, 343] on div "View less details" at bounding box center [862, 354] width 777 height 40
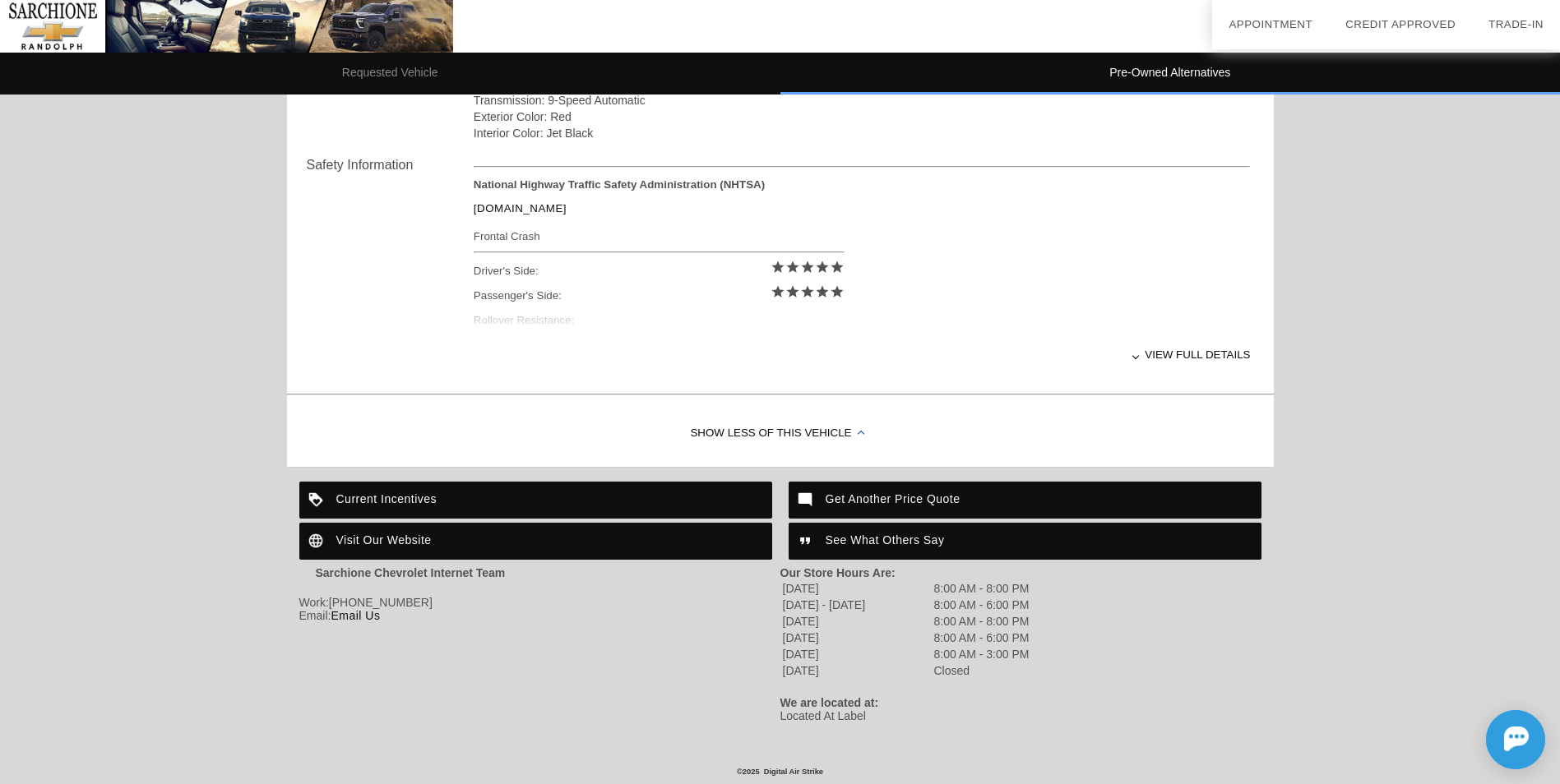
click at [1196, 344] on div "View full details" at bounding box center [862, 354] width 777 height 40
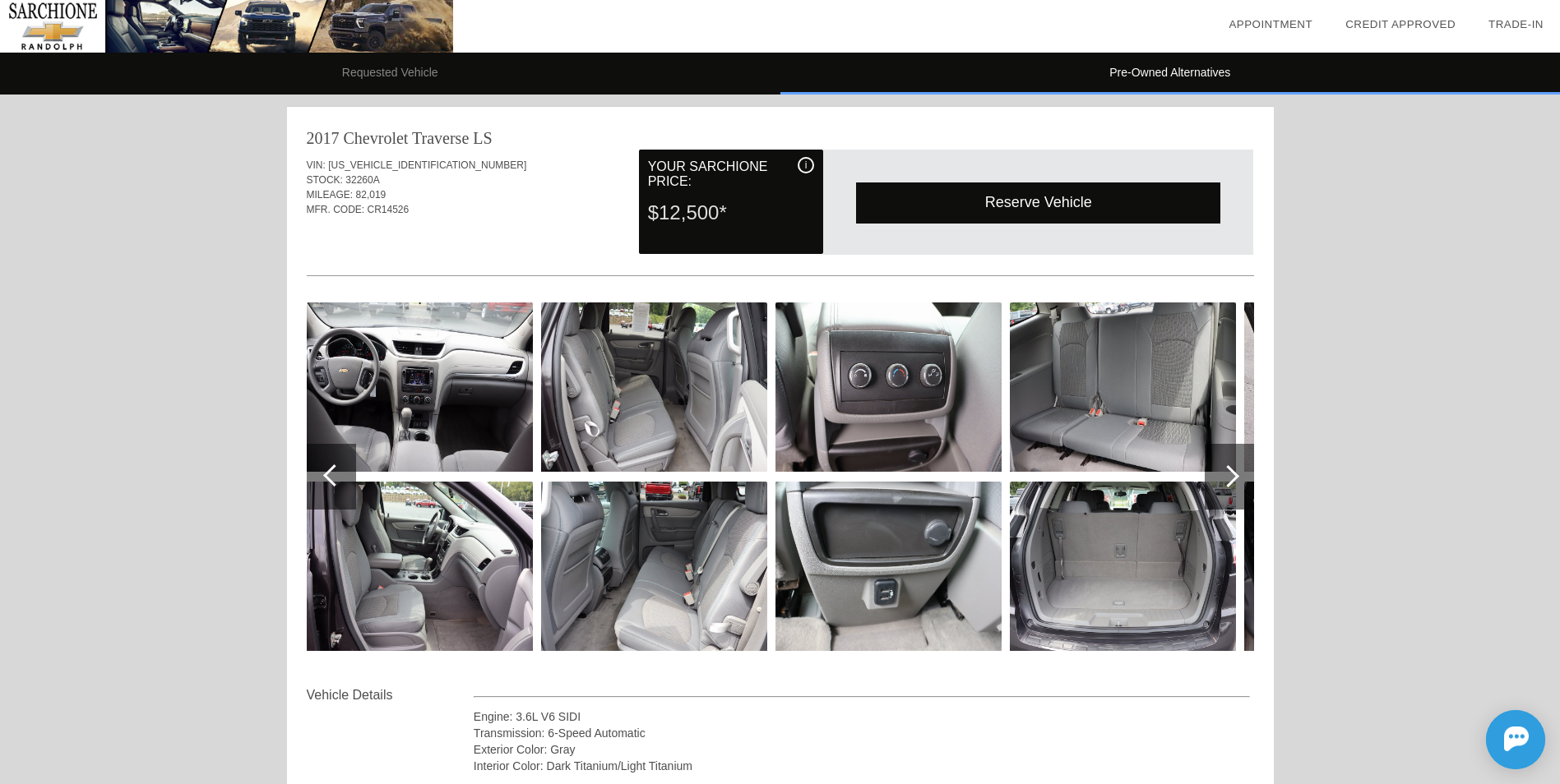
scroll to position [0, 0]
click at [1236, 479] on div at bounding box center [1228, 478] width 23 height 23
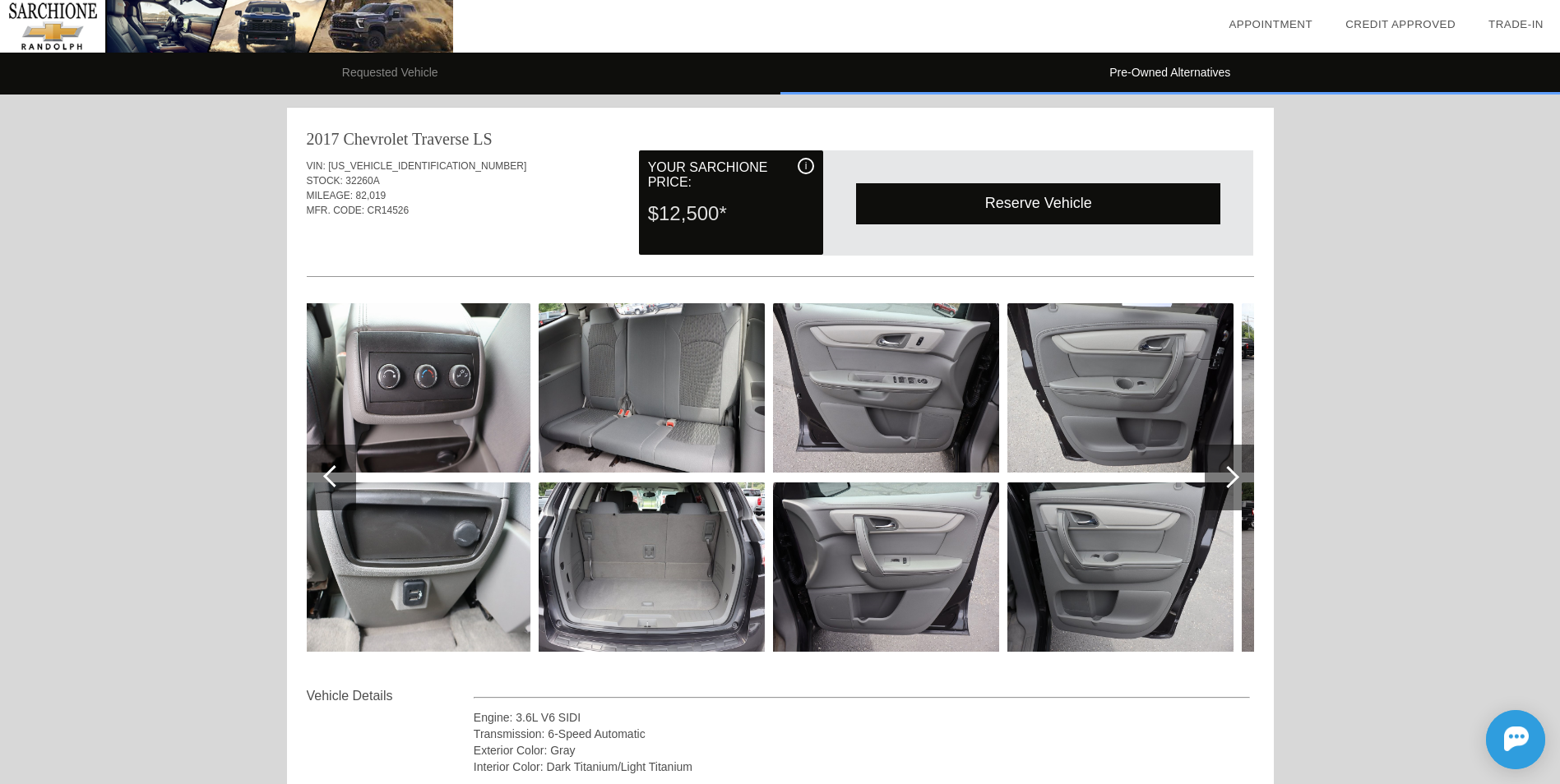
click at [1236, 479] on div at bounding box center [1228, 478] width 23 height 23
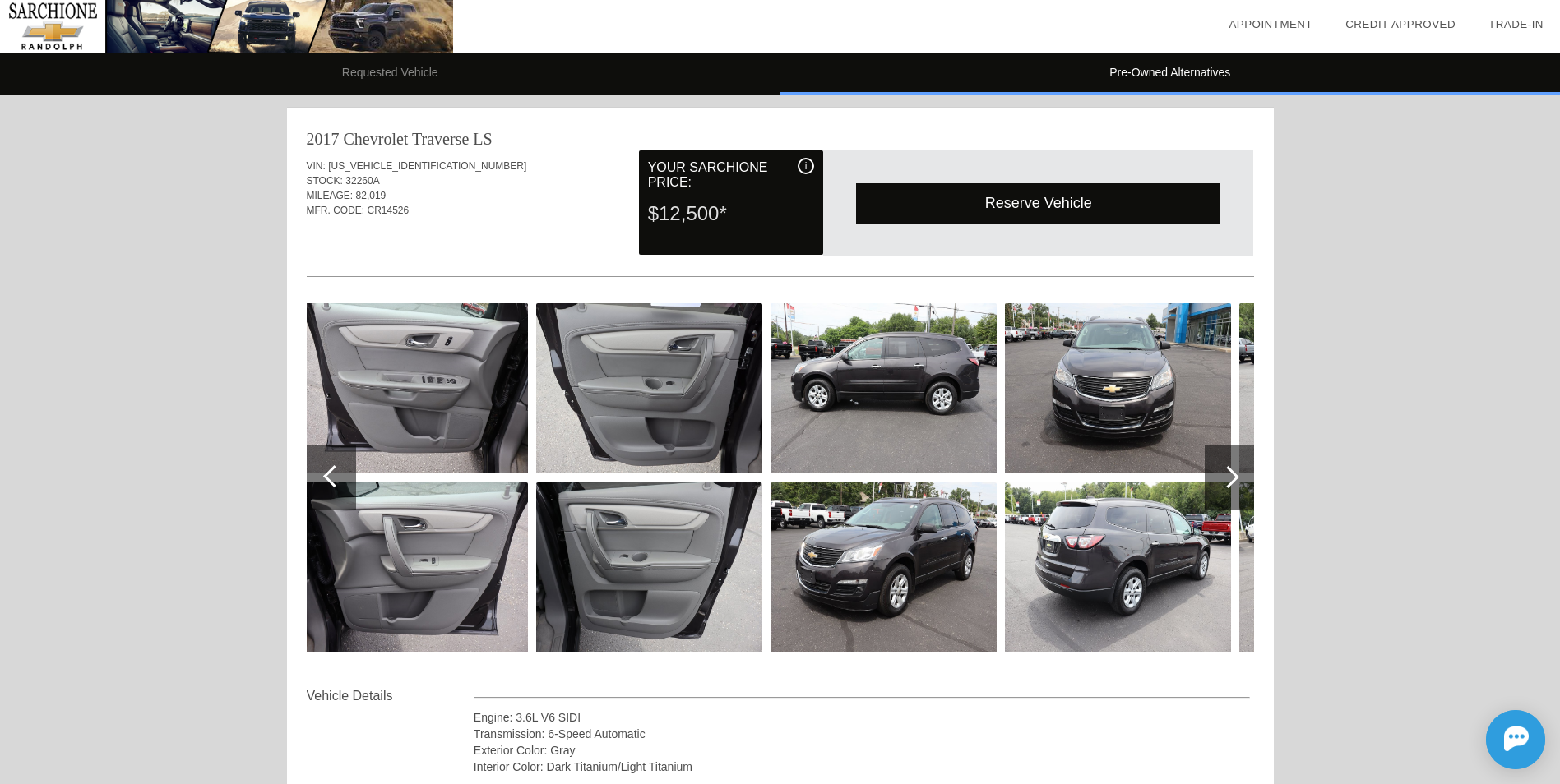
click at [1236, 479] on div at bounding box center [1228, 478] width 23 height 23
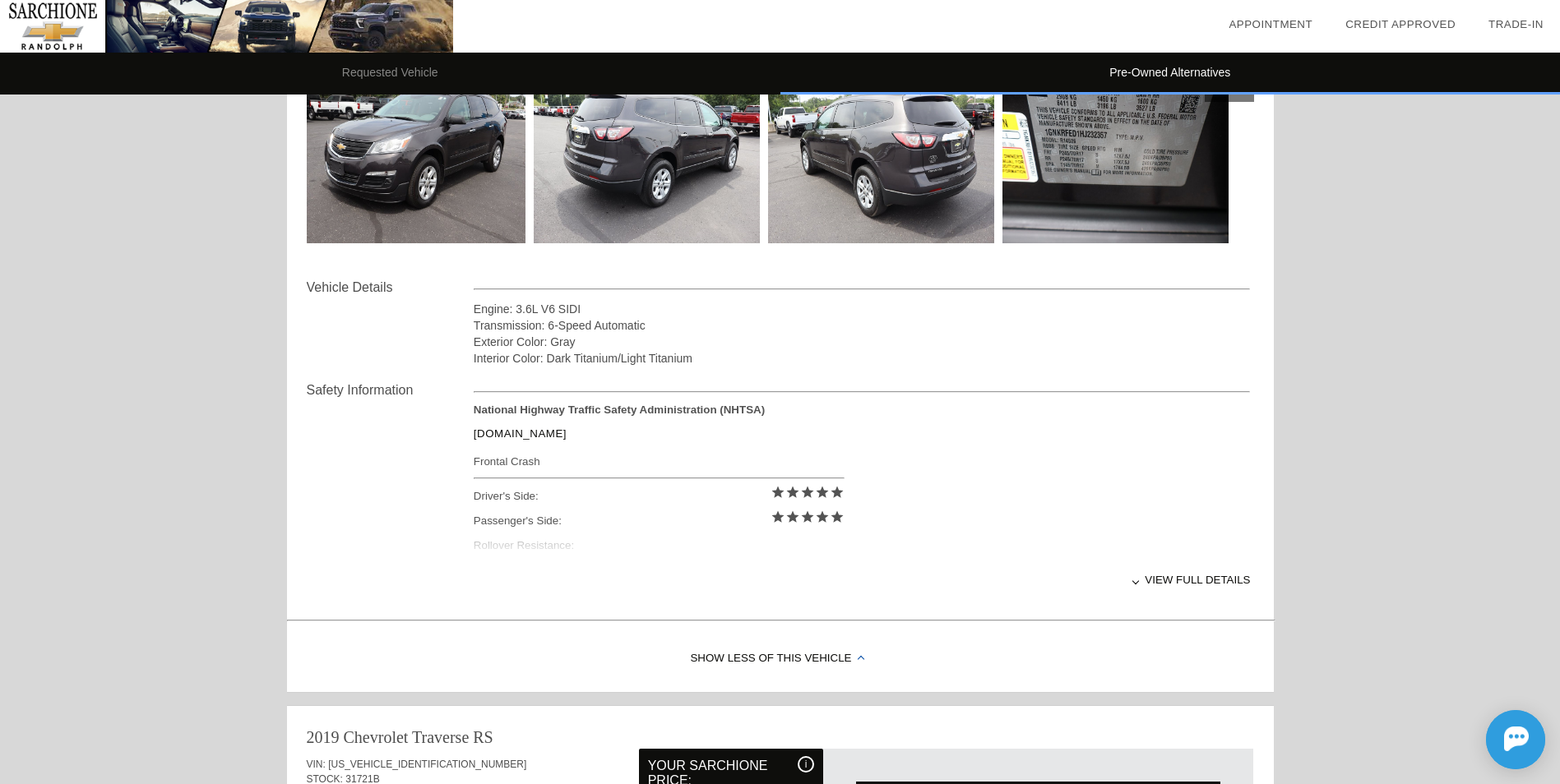
scroll to position [411, 0]
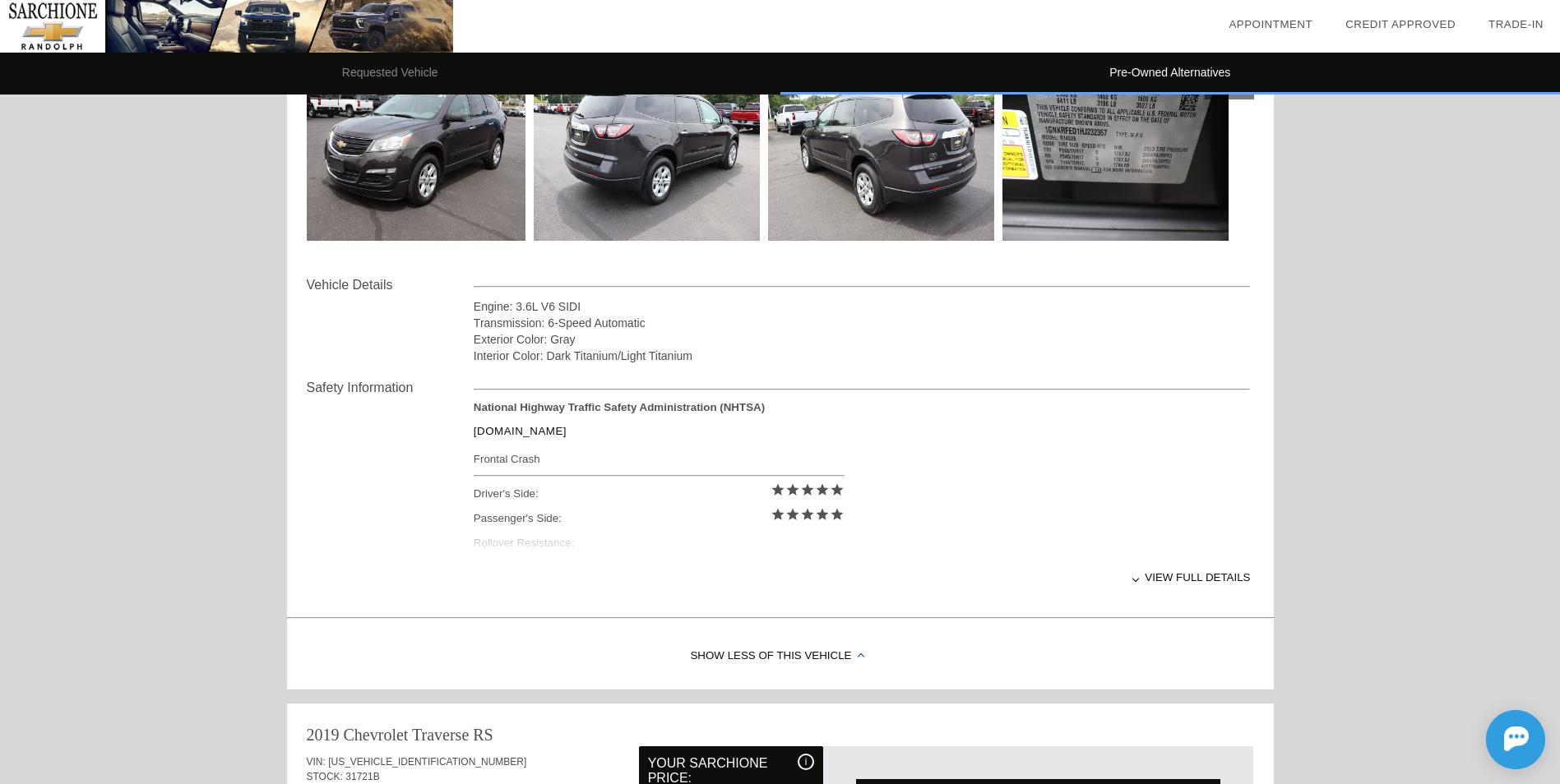
click at [765, 655] on div "Show Less of this Vehicle" at bounding box center [780, 657] width 986 height 66
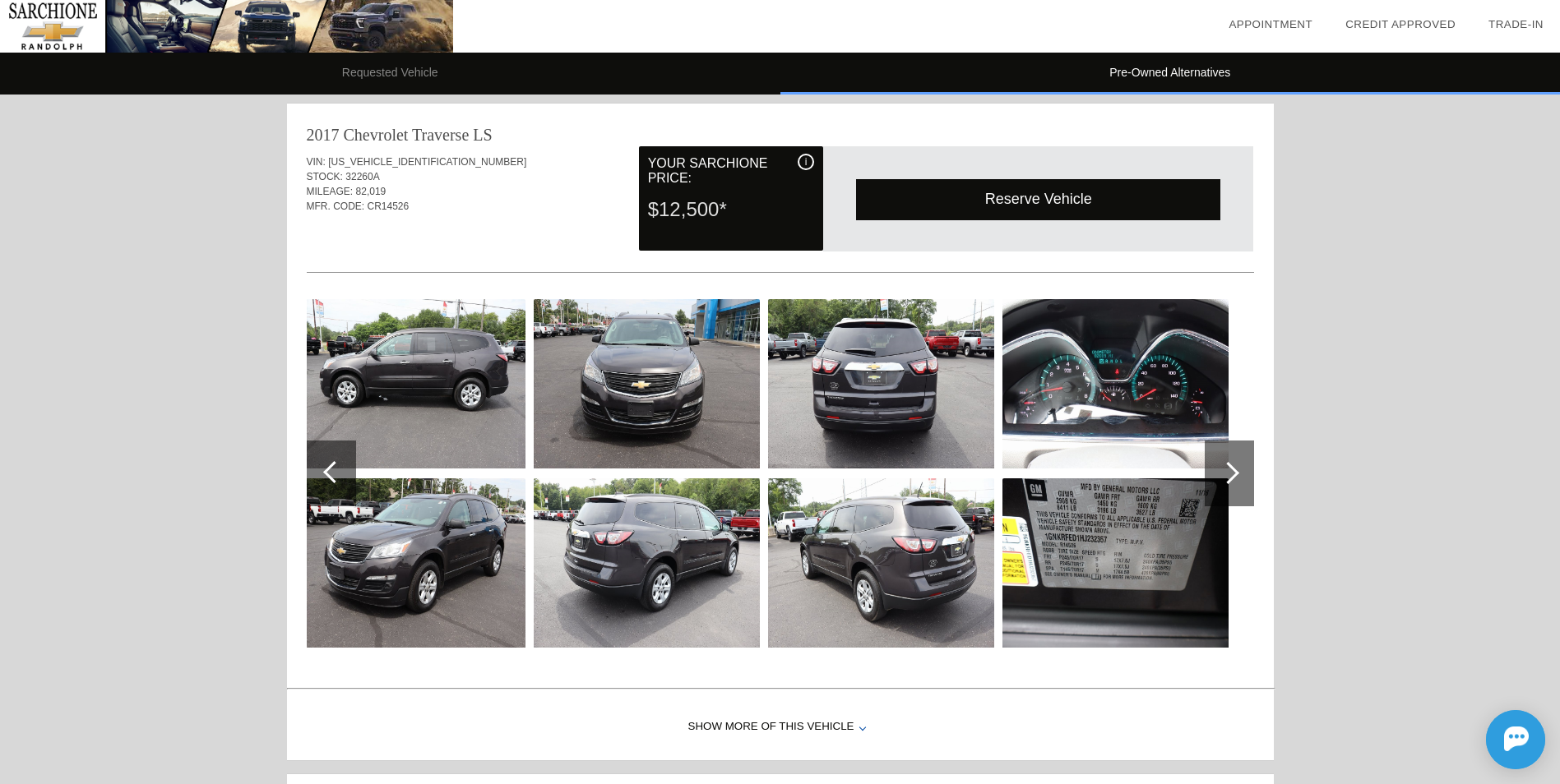
scroll to position [0, 0]
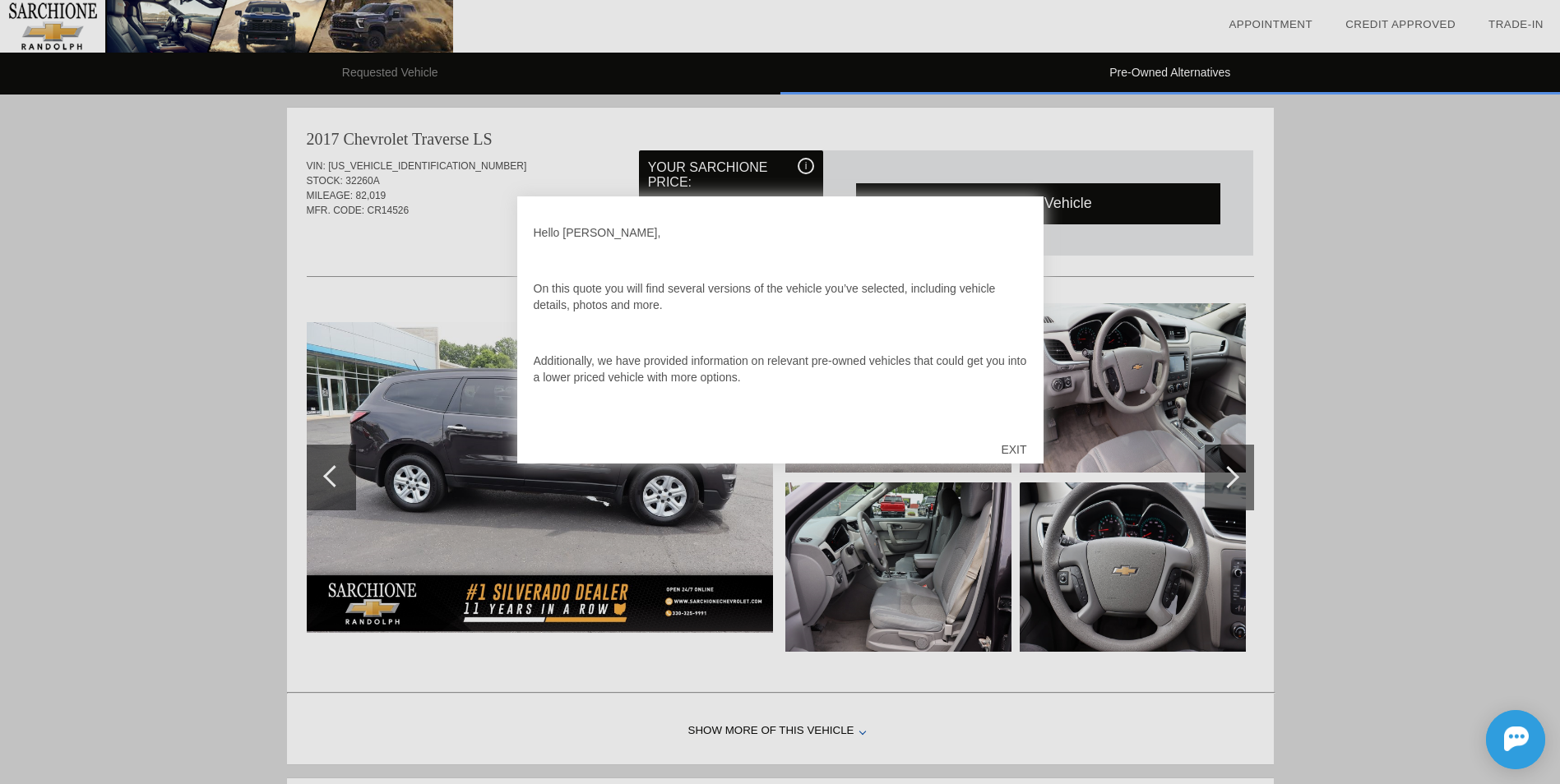
click at [1009, 447] on div "EXIT" at bounding box center [1013, 449] width 58 height 50
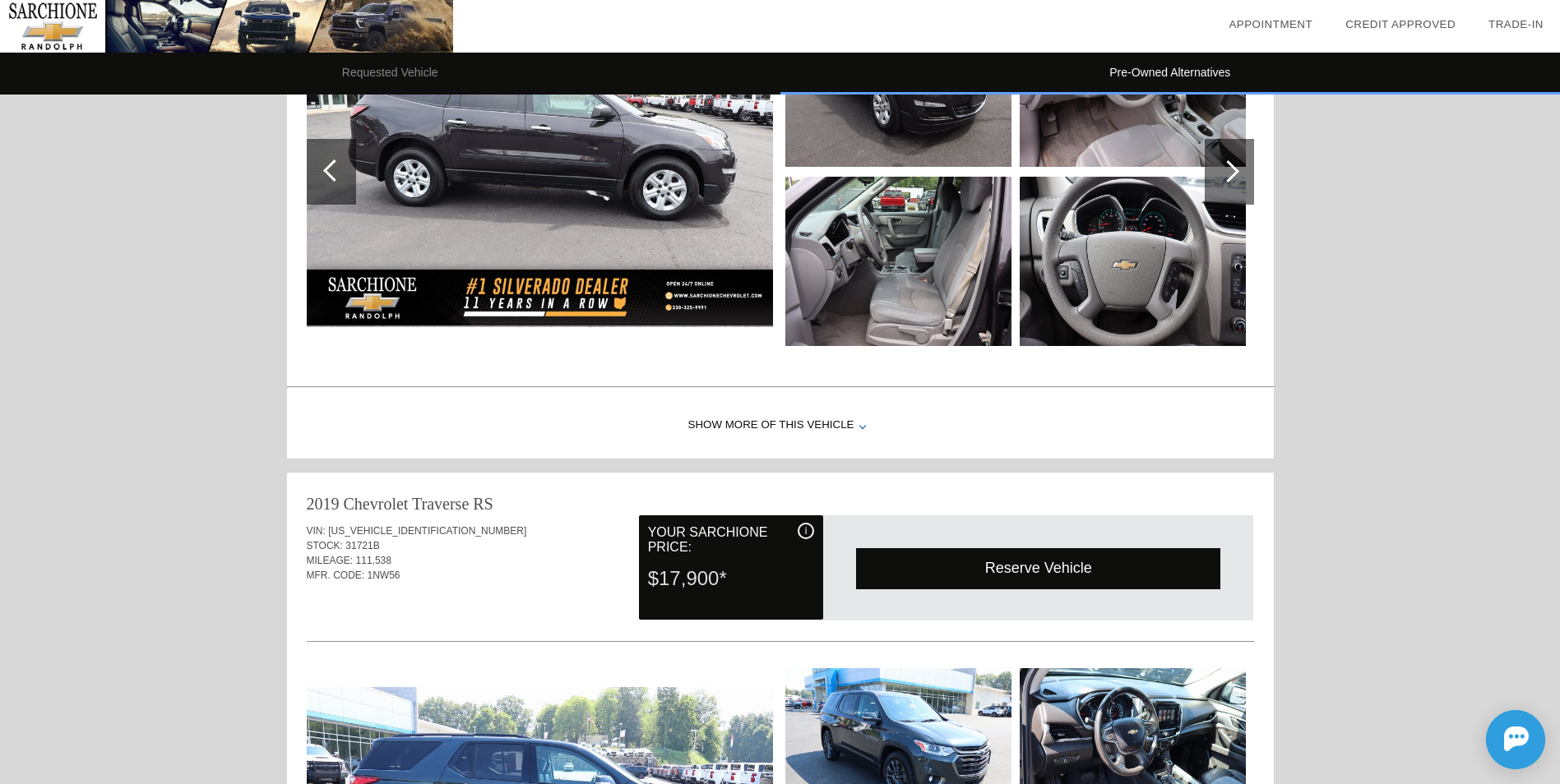
scroll to position [329, 0]
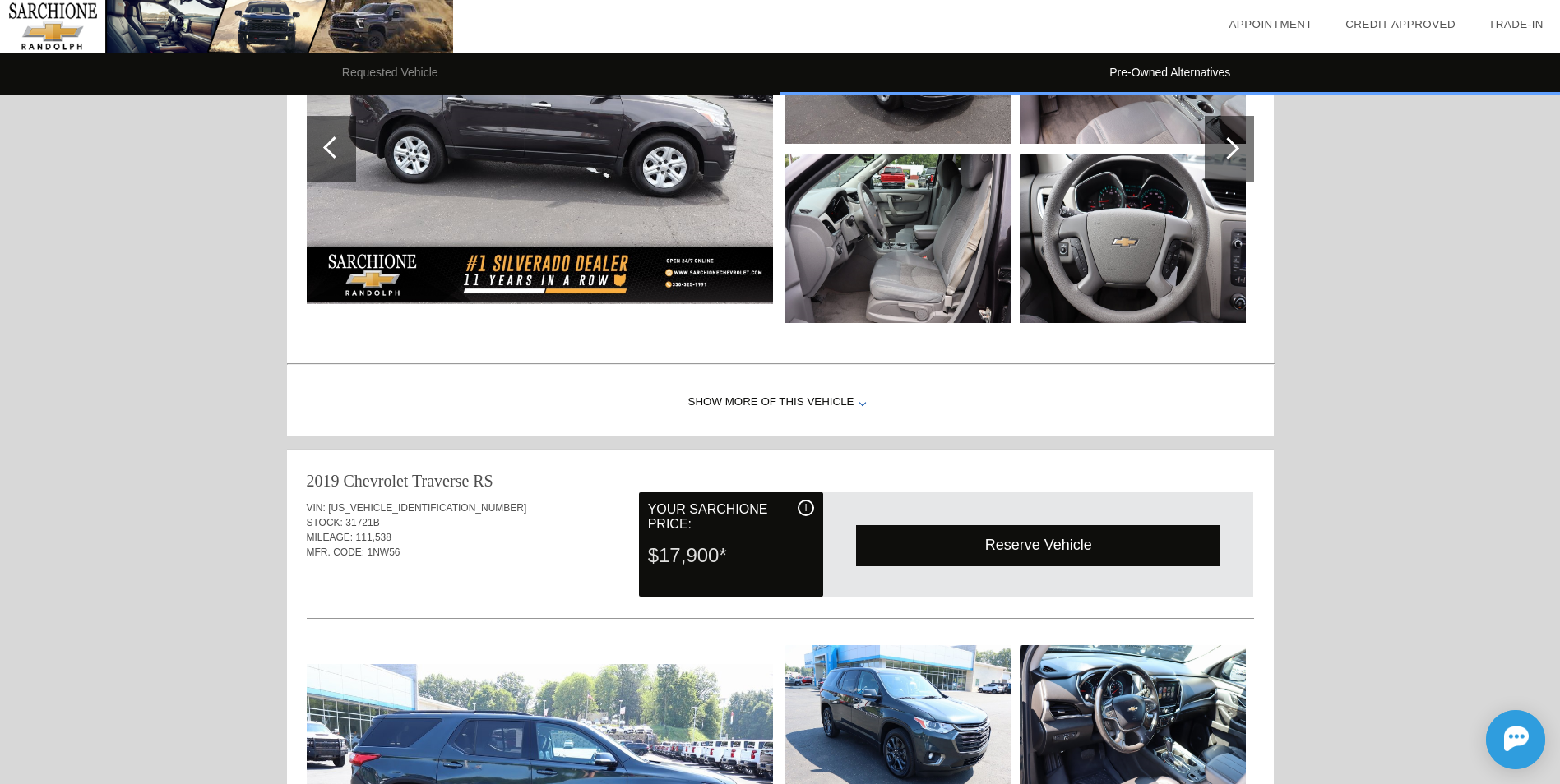
click at [817, 407] on div "Show More of this Vehicle" at bounding box center [780, 403] width 986 height 66
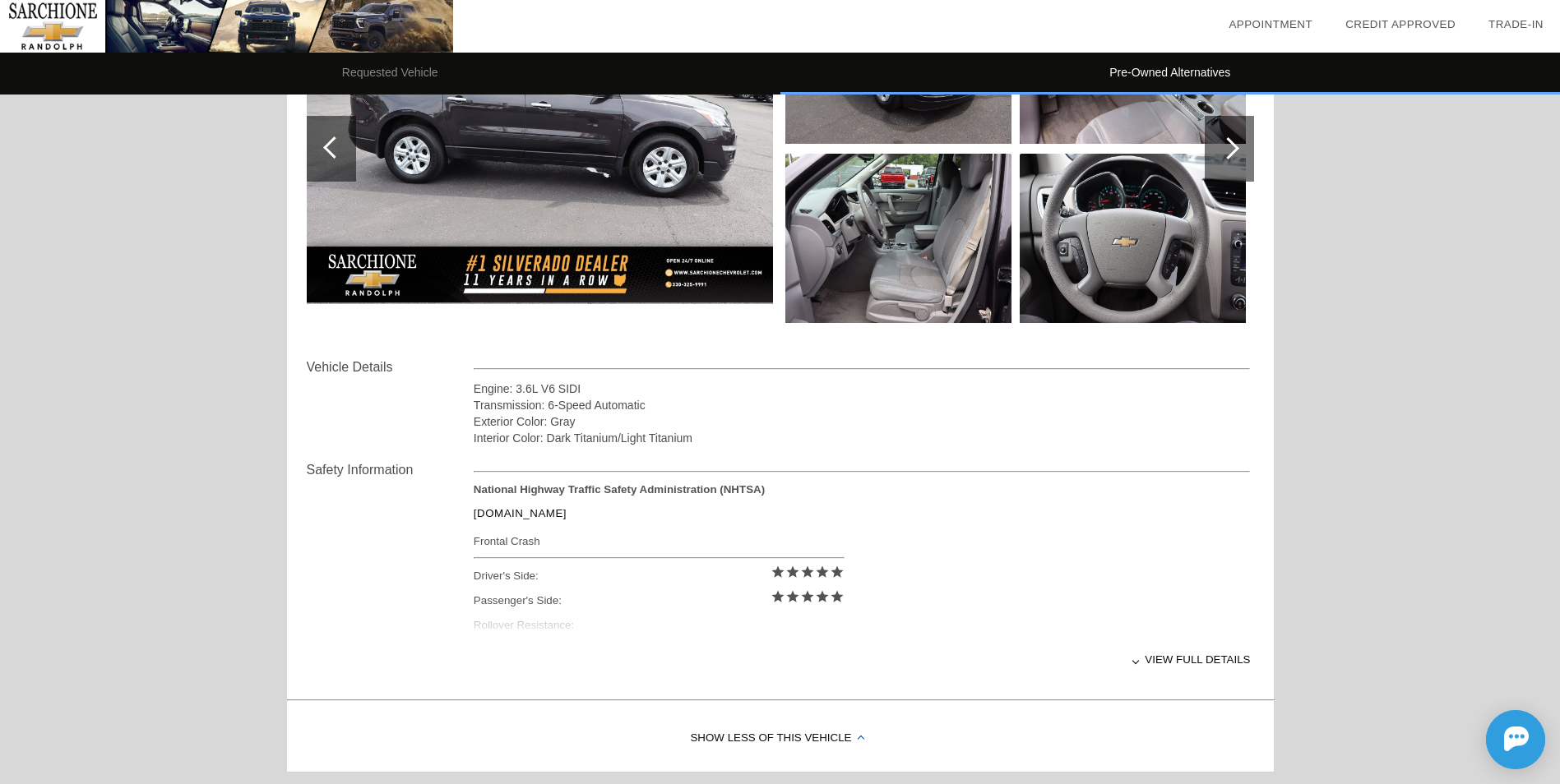
click at [772, 737] on div "Show Less of this Vehicle" at bounding box center [780, 739] width 986 height 66
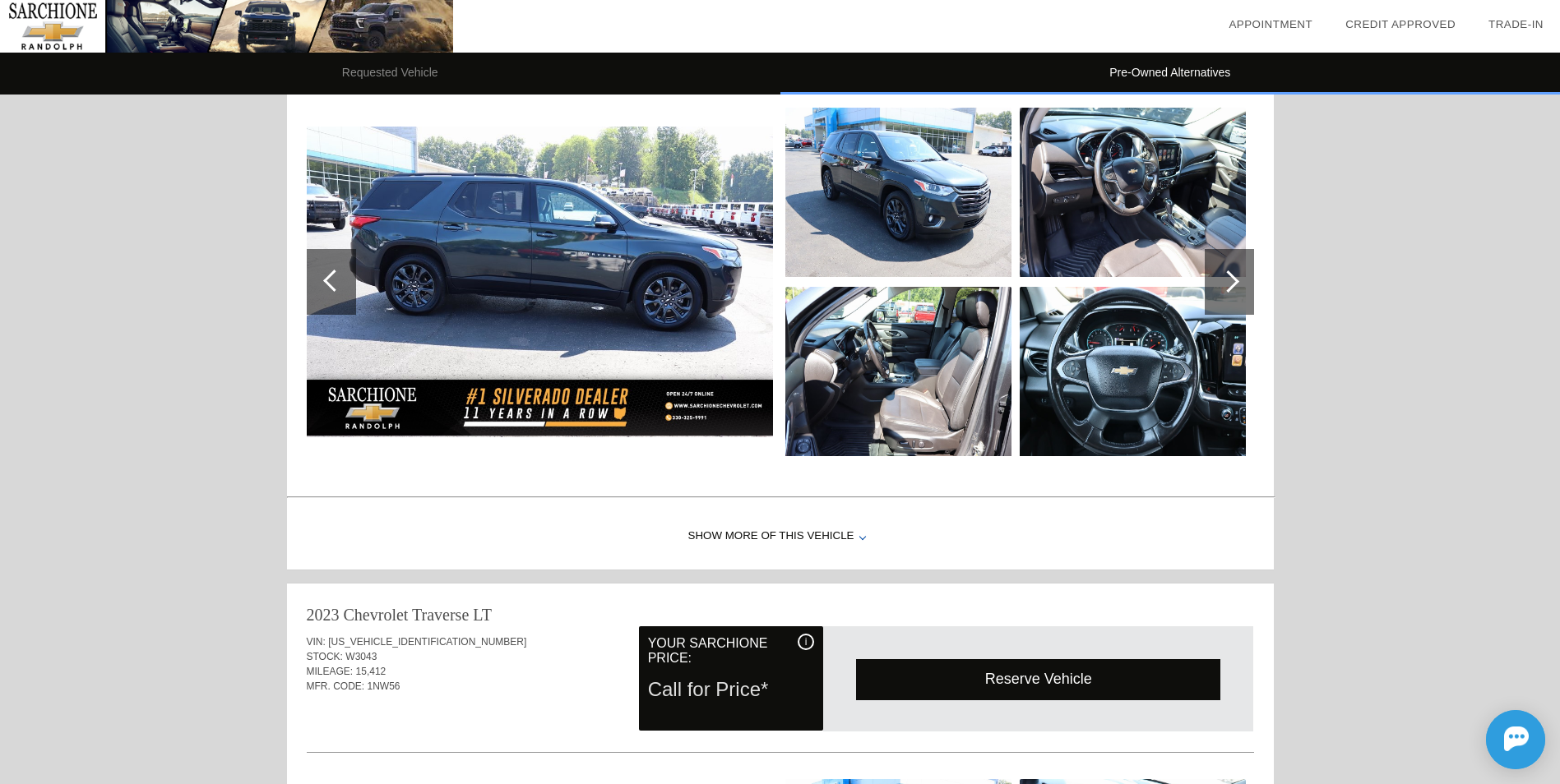
scroll to position [904, 0]
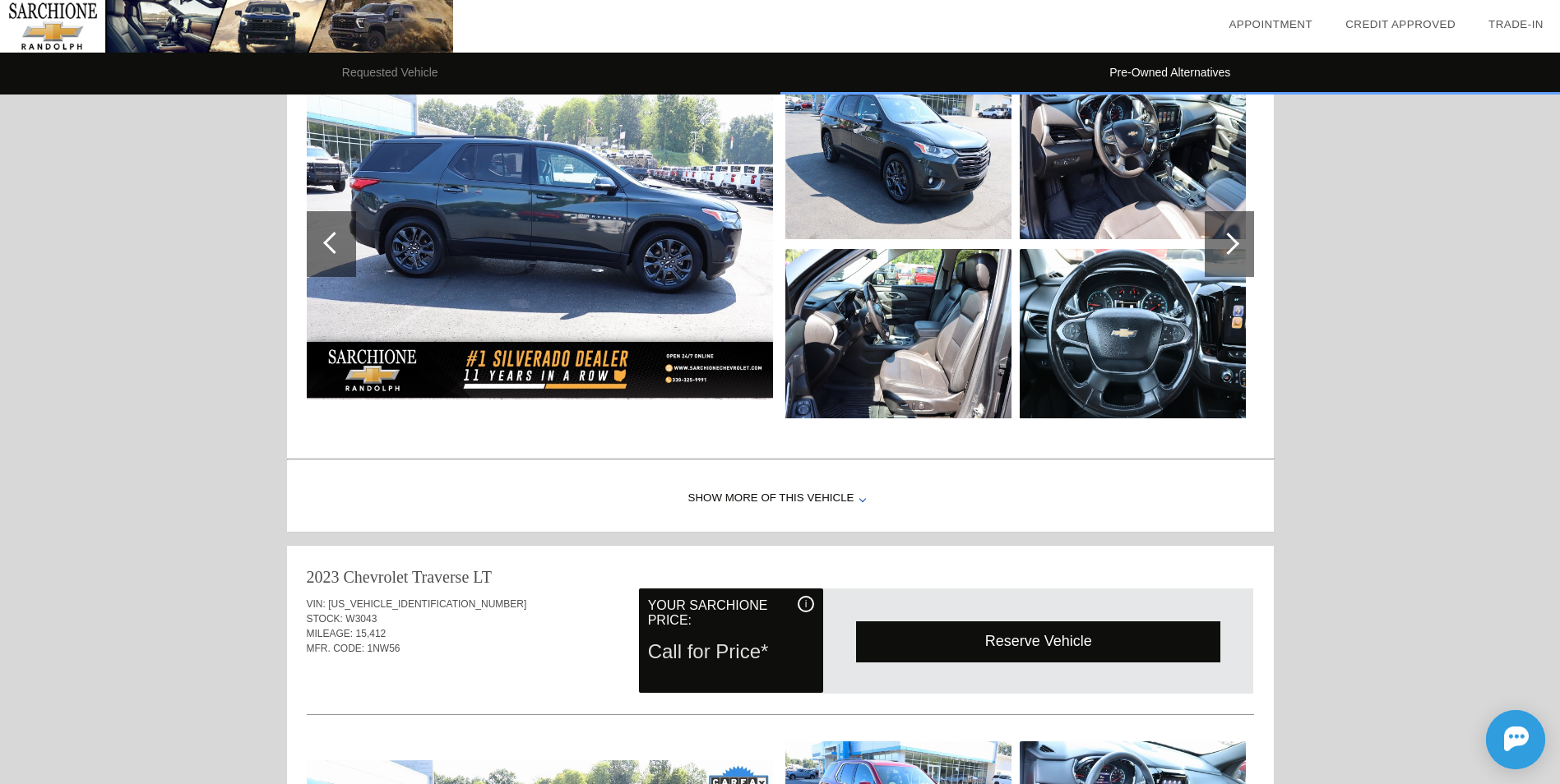
click at [783, 489] on div "Show More of this Vehicle" at bounding box center [780, 499] width 986 height 66
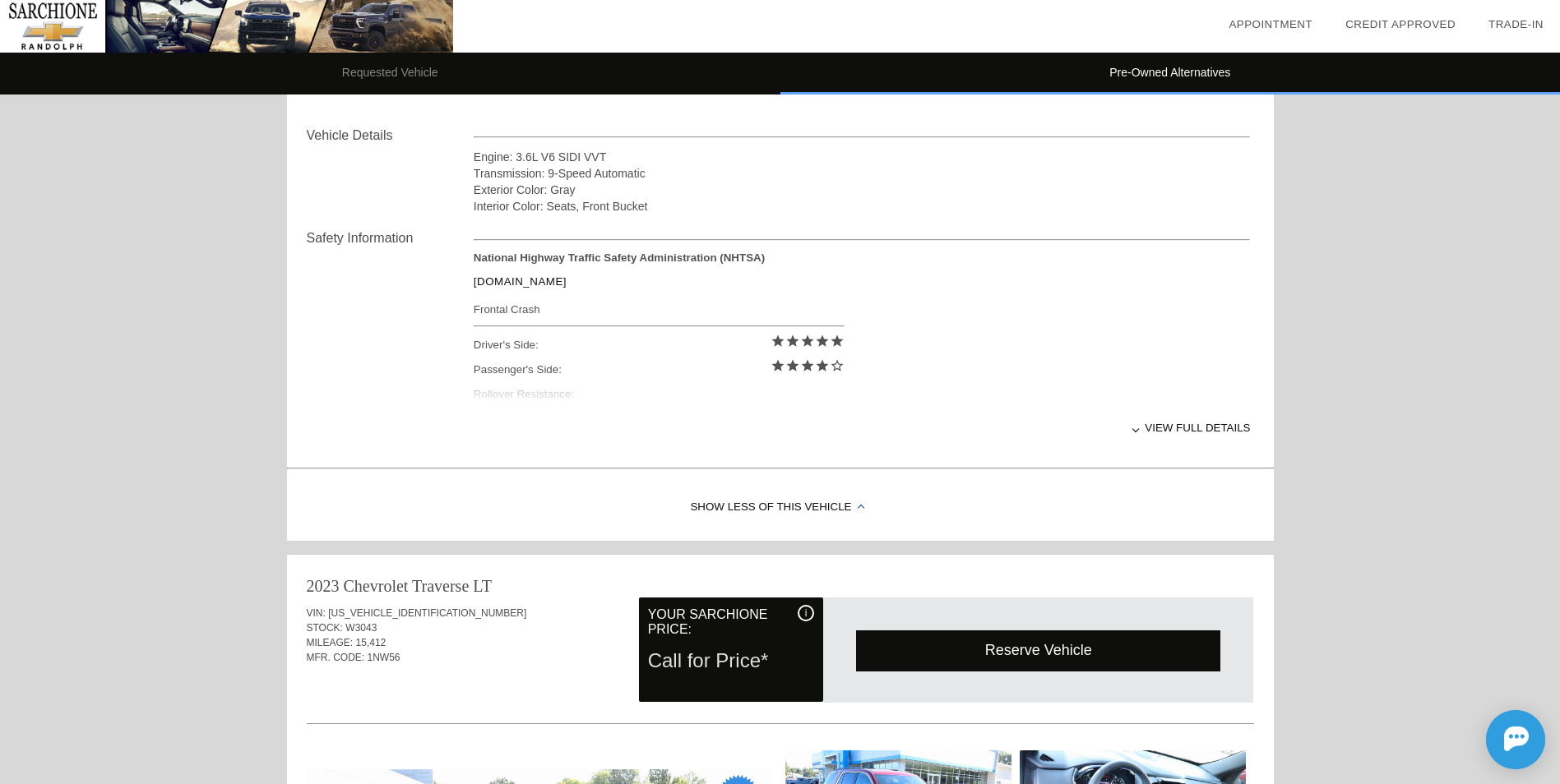
scroll to position [1233, 0]
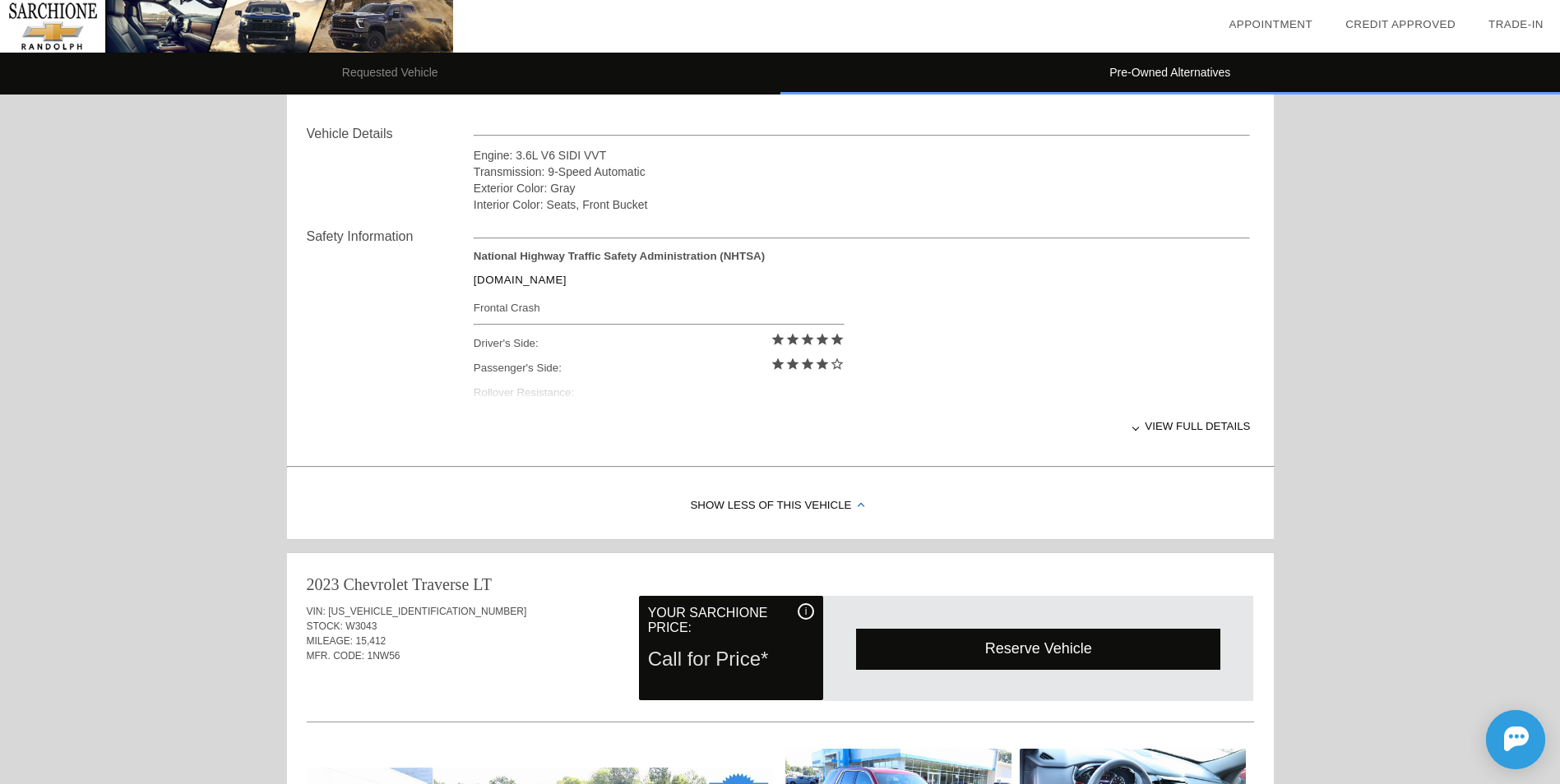
click at [815, 498] on div "Show Less of this Vehicle" at bounding box center [780, 506] width 986 height 66
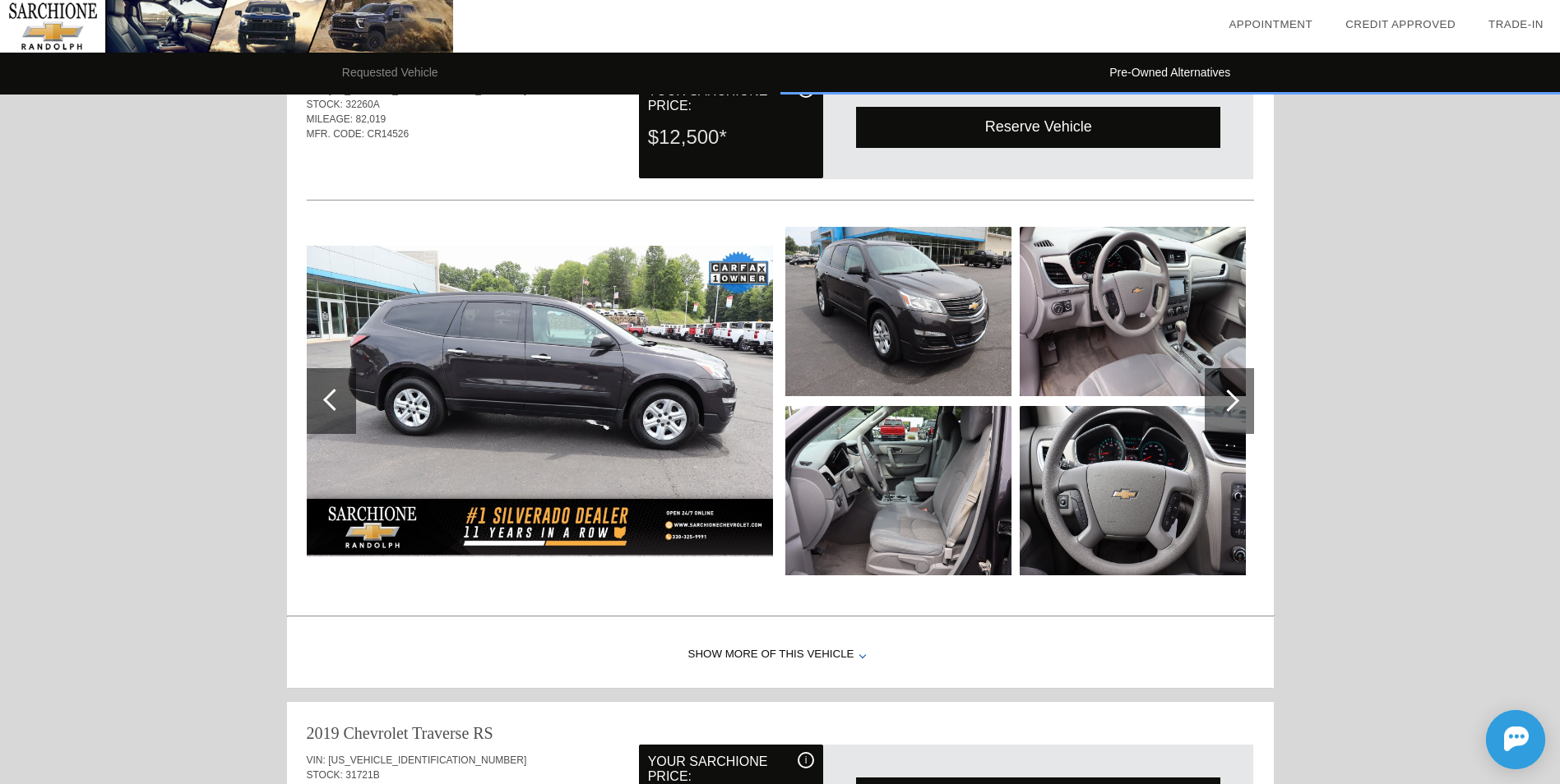
scroll to position [0, 0]
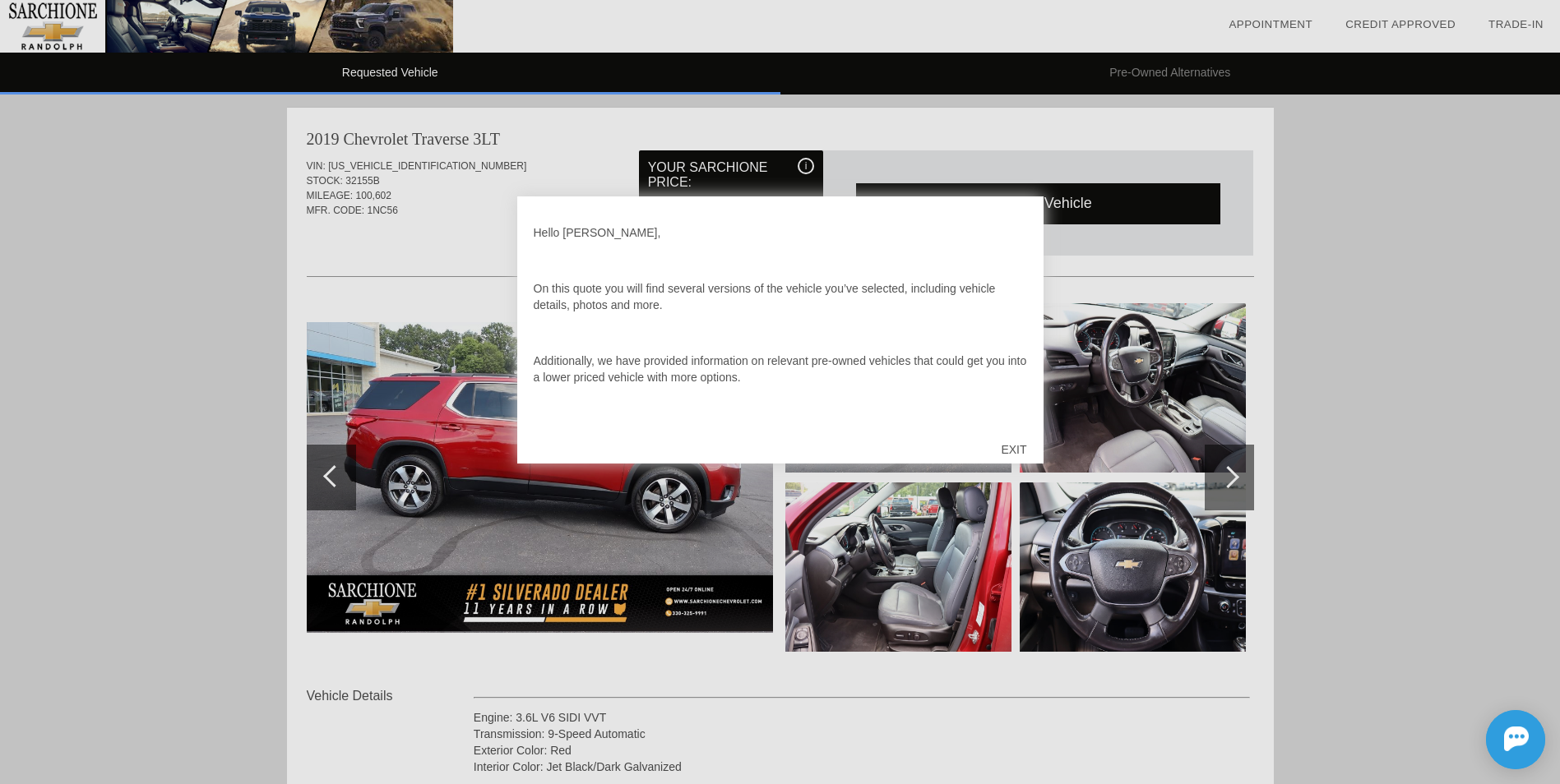
click at [1013, 443] on div "EXIT" at bounding box center [1013, 449] width 58 height 50
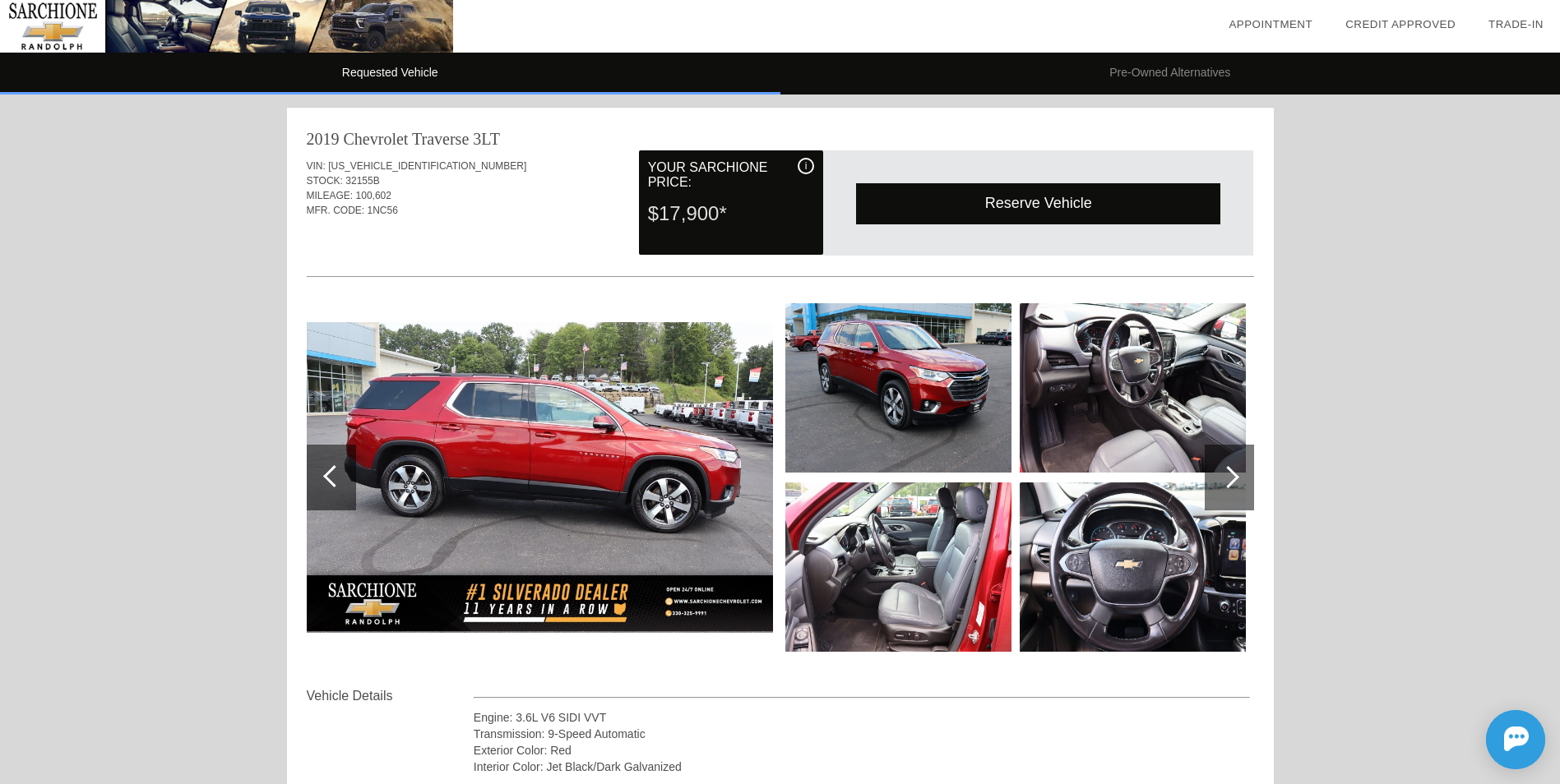
click at [1222, 468] on div at bounding box center [1229, 478] width 50 height 66
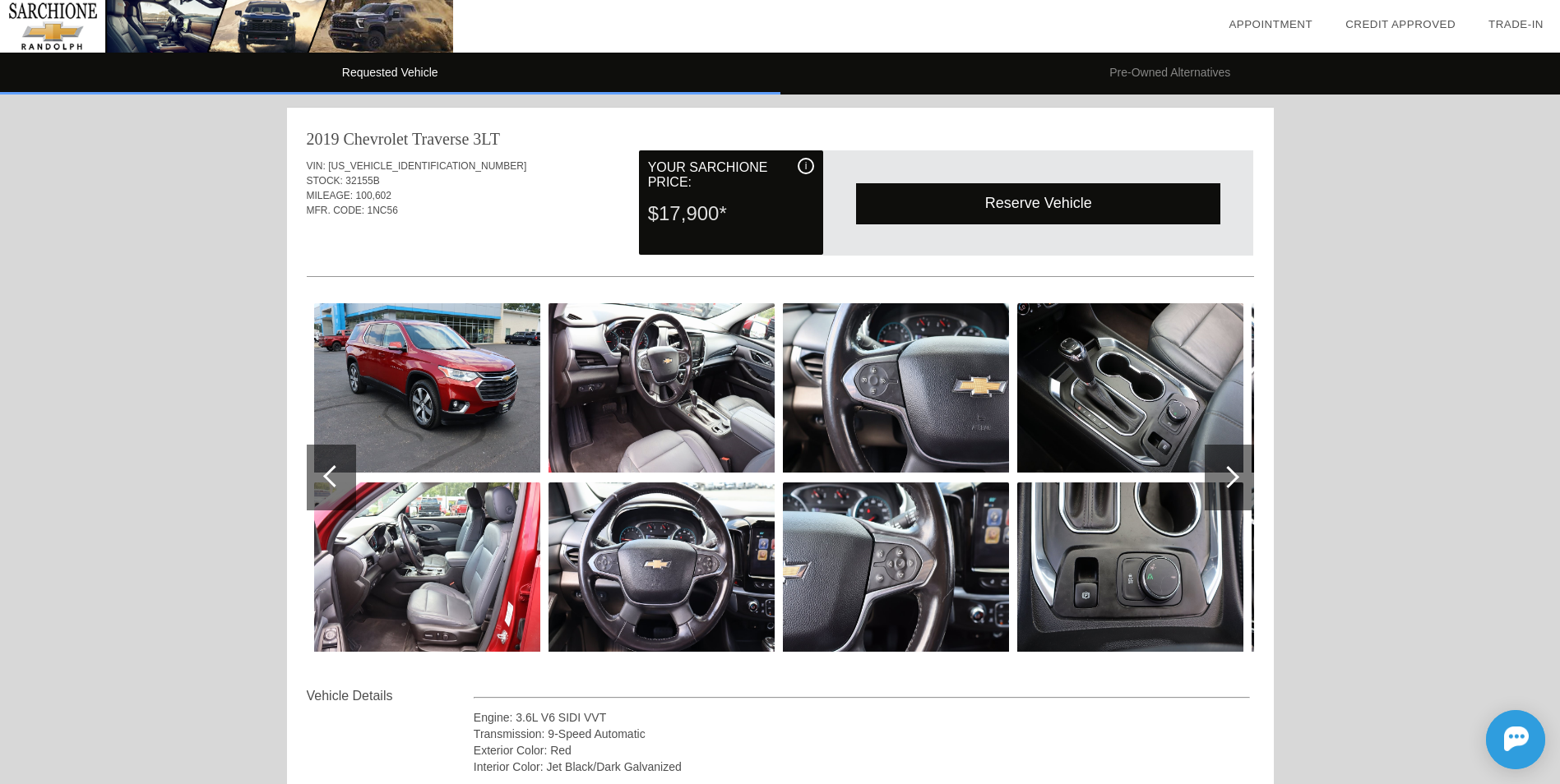
click at [1222, 468] on div at bounding box center [1229, 478] width 50 height 66
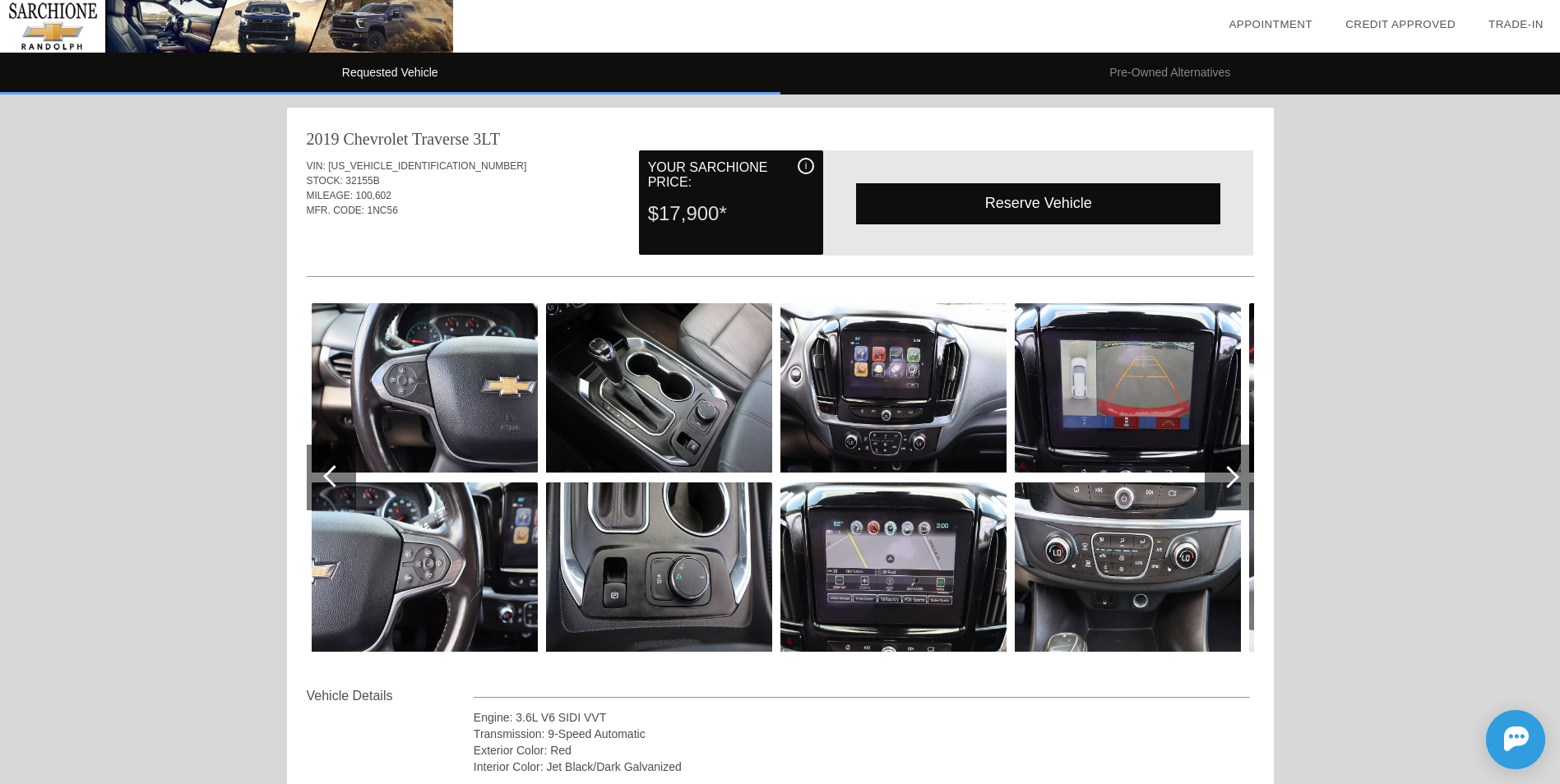
click at [1222, 468] on div at bounding box center [1229, 478] width 50 height 66
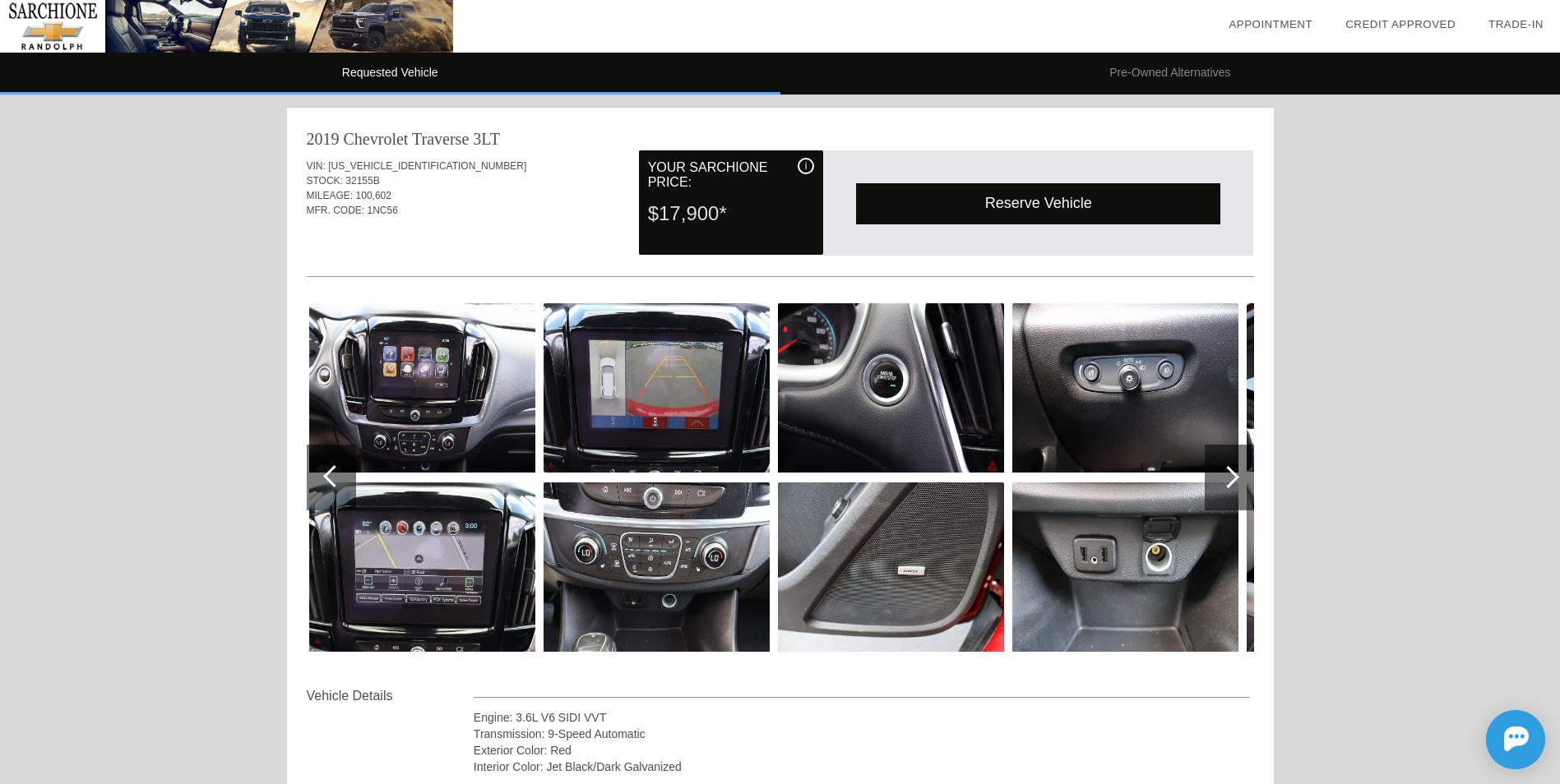
click at [1222, 468] on div at bounding box center [1229, 478] width 50 height 66
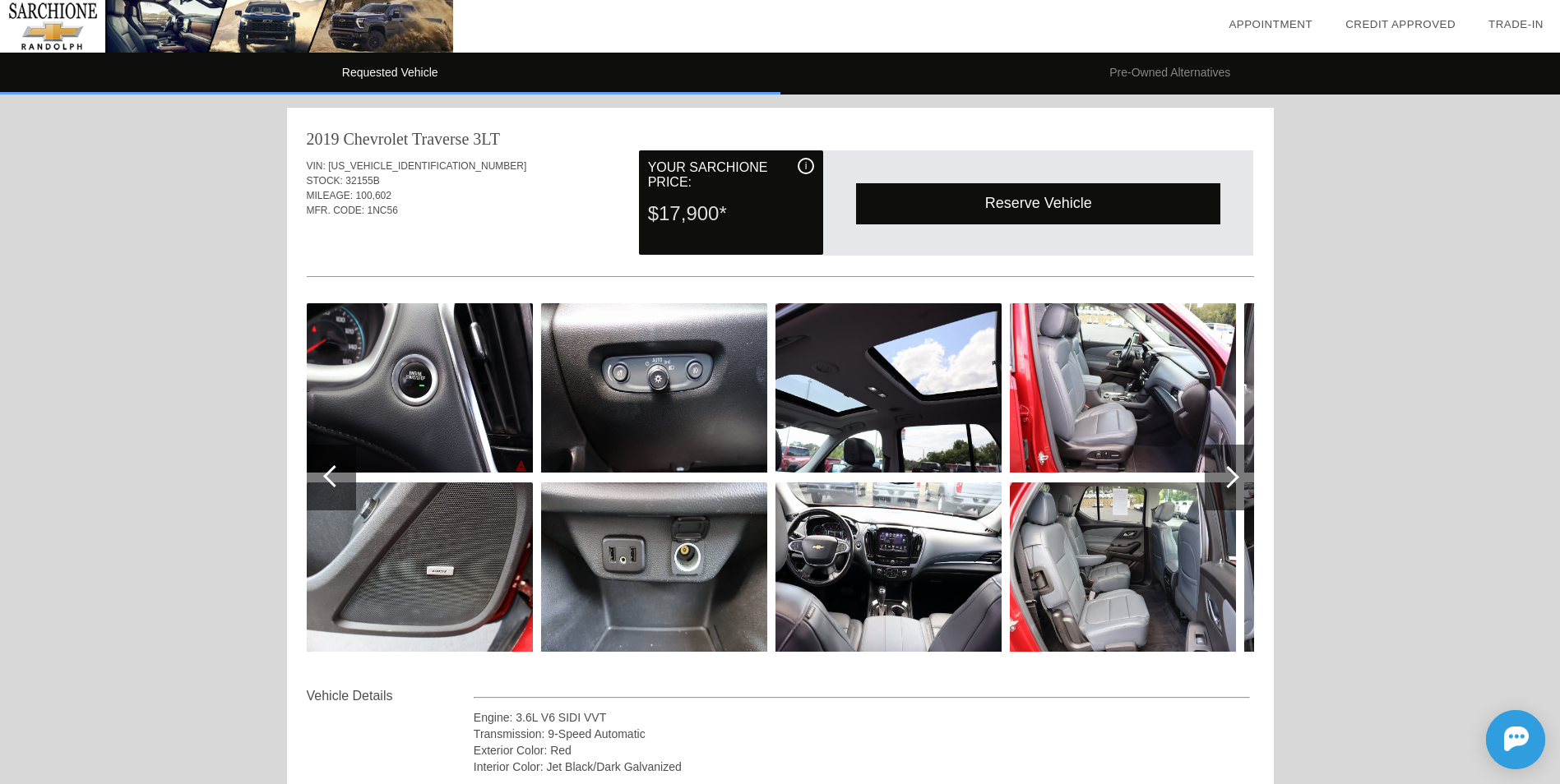
click at [1222, 468] on div at bounding box center [1229, 478] width 50 height 66
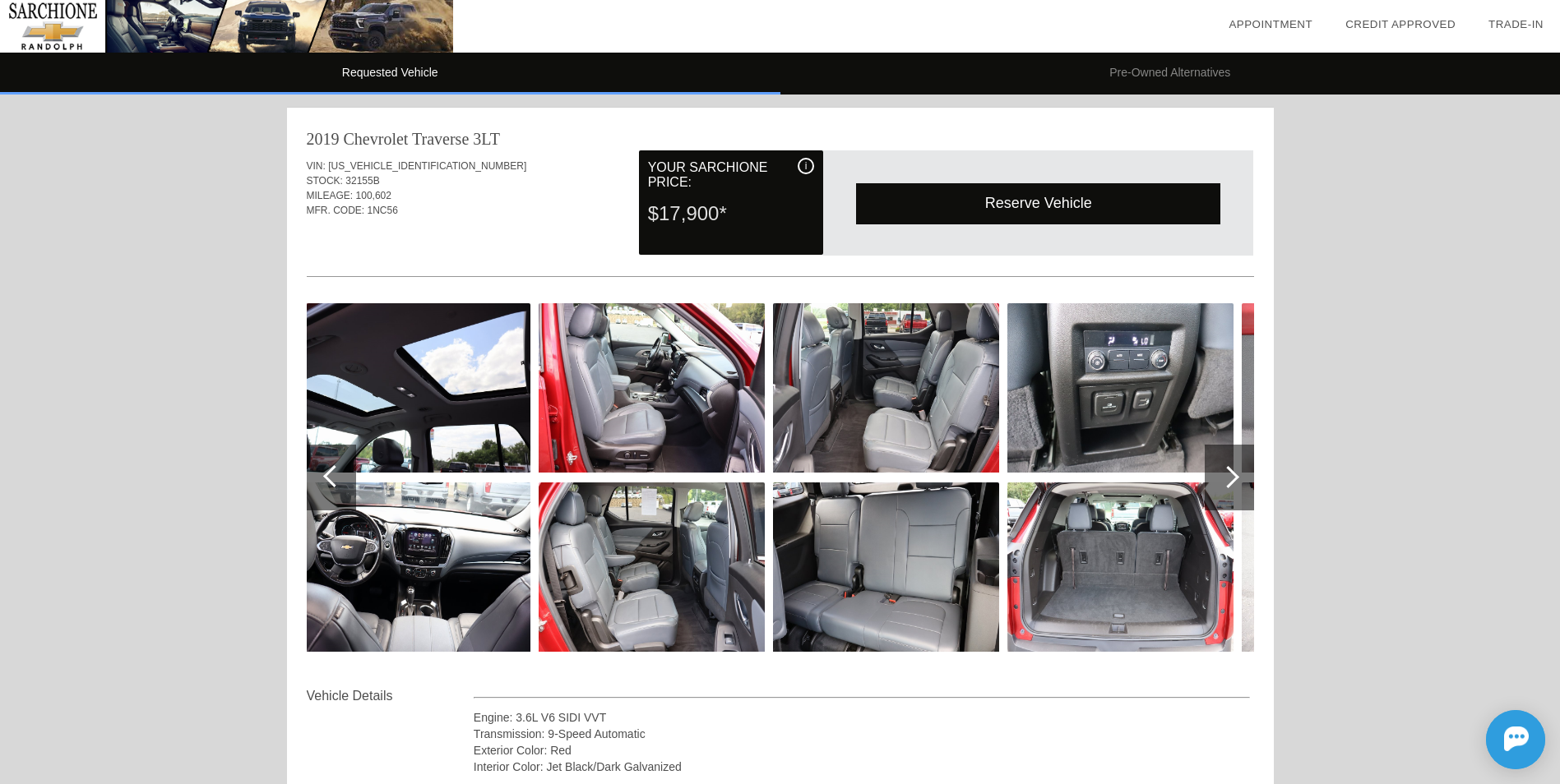
click at [1222, 468] on div at bounding box center [1229, 478] width 50 height 66
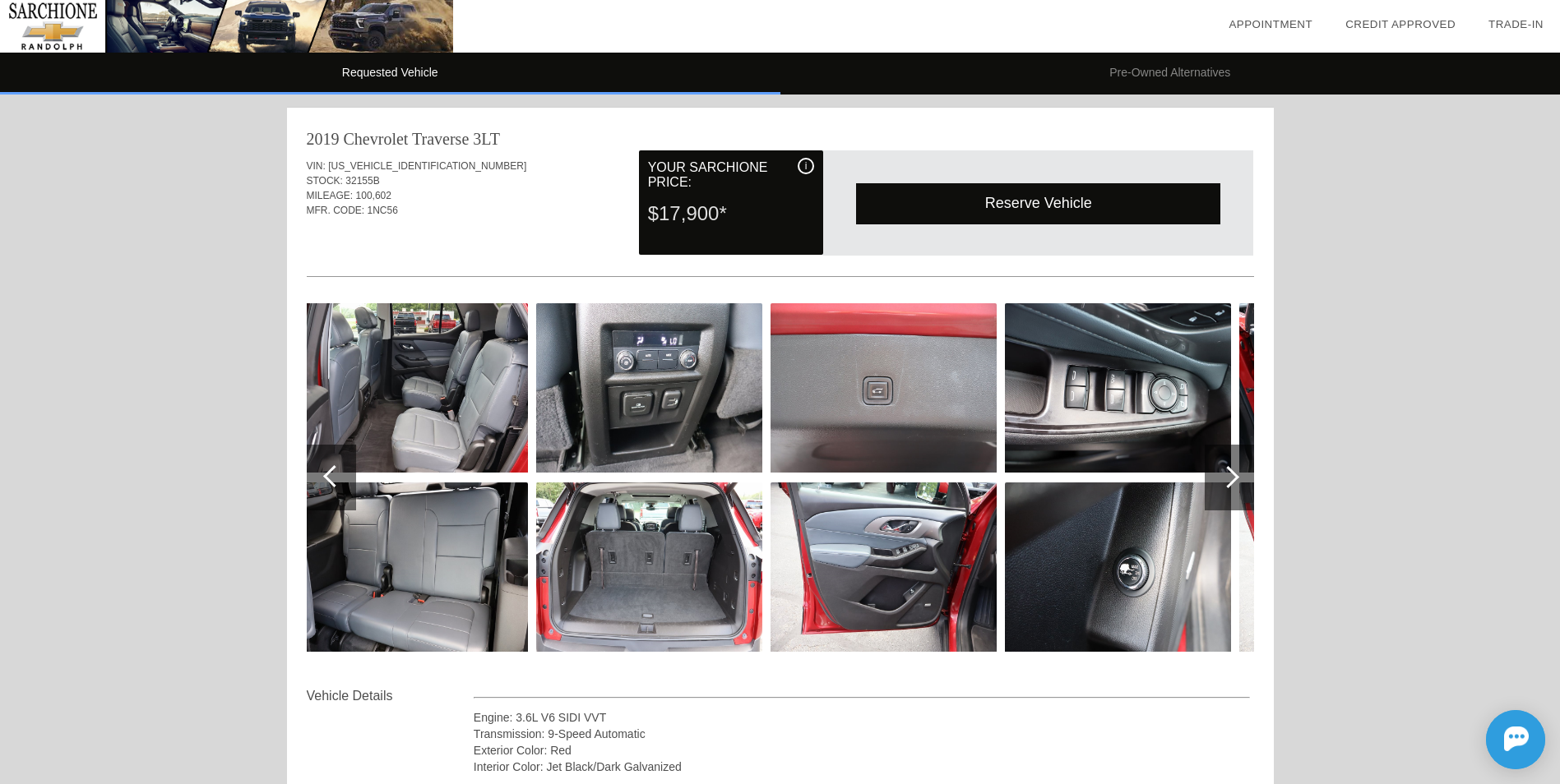
click at [334, 475] on div at bounding box center [334, 477] width 23 height 23
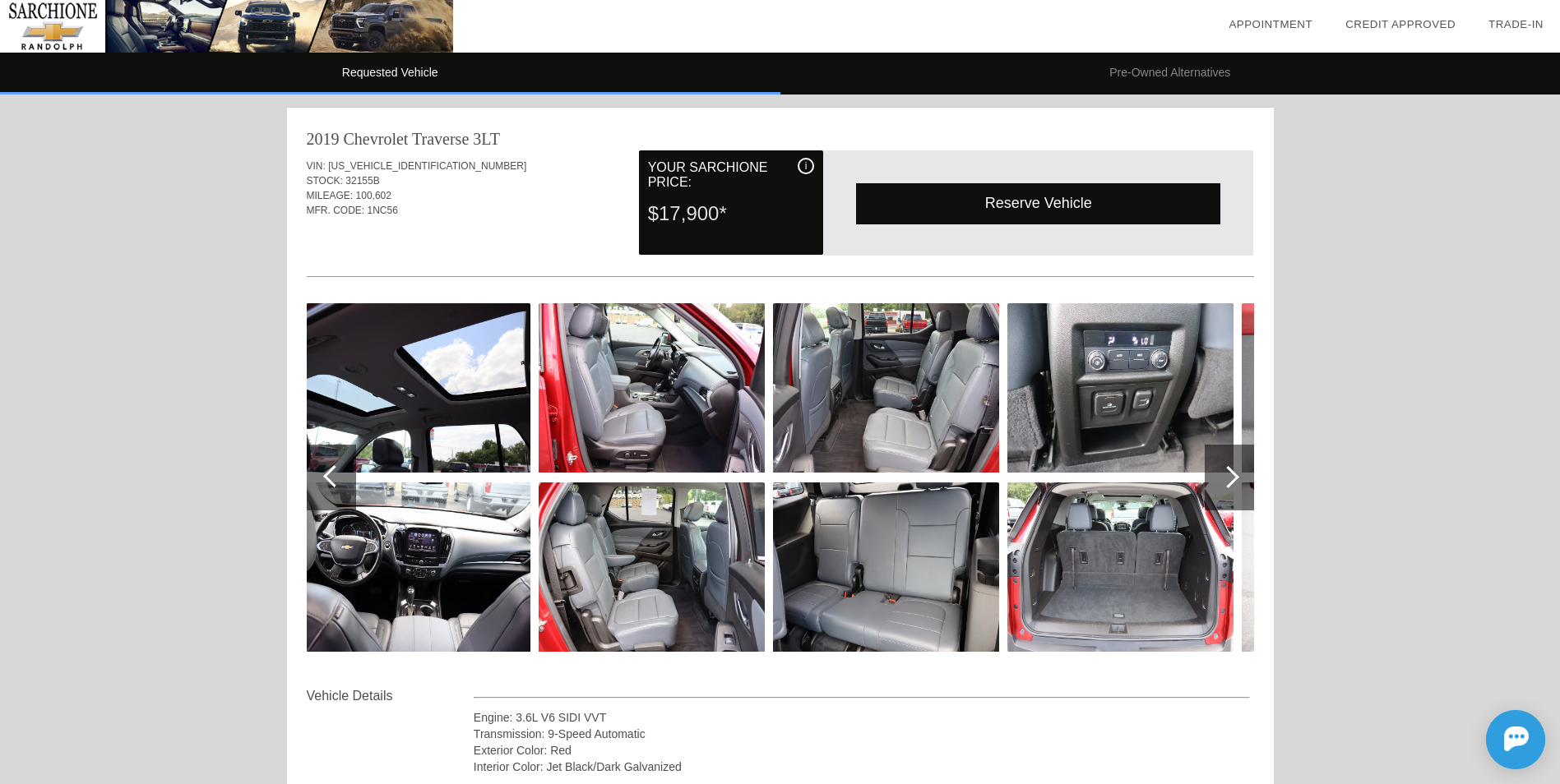
click at [334, 475] on div at bounding box center [334, 477] width 23 height 23
